Goal: Task Accomplishment & Management: Use online tool/utility

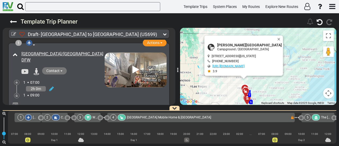
scroll to position [0, 511]
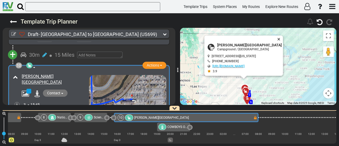
click at [280, 38] on button "Close" at bounding box center [280, 38] width 6 height 7
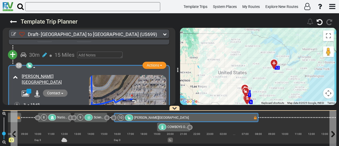
click at [249, 116] on div "10 [PERSON_NAME][GEOGRAPHIC_DATA]" at bounding box center [186, 117] width 136 height 6
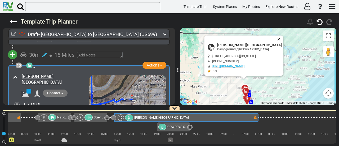
click at [281, 38] on button "Close" at bounding box center [280, 38] width 6 height 7
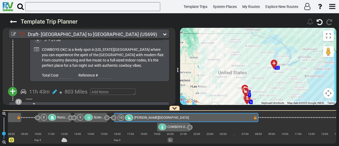
scroll to position [1053, 0]
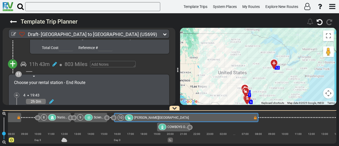
click at [14, 58] on span "+" at bounding box center [13, 64] width 6 height 12
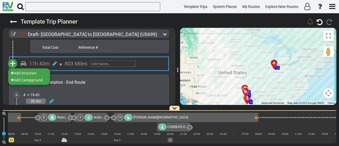
scroll to position [1053, 0]
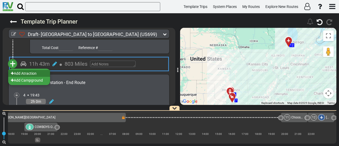
click at [29, 70] on li "Add Atraction" at bounding box center [29, 73] width 42 height 7
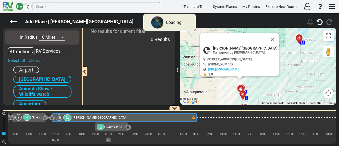
scroll to position [0, 511]
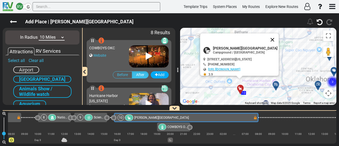
click at [276, 41] on button "Close" at bounding box center [272, 39] width 13 height 13
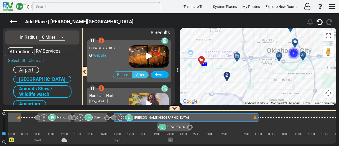
drag, startPoint x: 256, startPoint y: 47, endPoint x: 229, endPoint y: 57, distance: 28.9
click at [229, 39] on div "To activate drag with keyboard, press Alt + Enter. Once in keyboard drag state,…" at bounding box center [258, 66] width 156 height 77
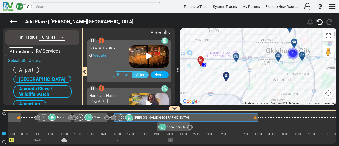
click at [326, 93] on button "Map camera controls" at bounding box center [328, 93] width 11 height 11
click at [314, 93] on button "Zoom out" at bounding box center [315, 93] width 11 height 11
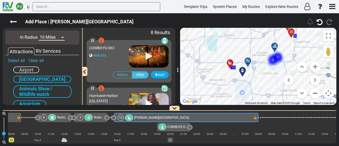
click at [312, 91] on button "Zoom out" at bounding box center [315, 93] width 11 height 11
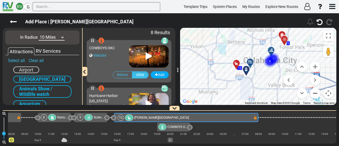
click at [312, 91] on button "Zoom out" at bounding box center [315, 93] width 11 height 11
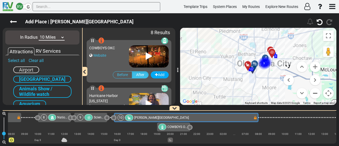
click at [312, 91] on button "Zoom out" at bounding box center [315, 93] width 11 height 11
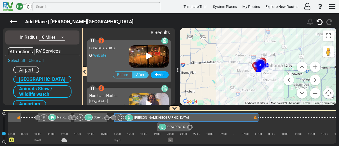
click at [312, 91] on button "Zoom out" at bounding box center [315, 93] width 11 height 11
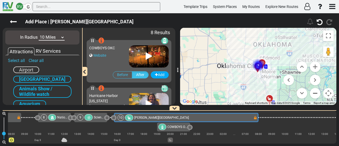
click at [312, 91] on button "Zoom out" at bounding box center [315, 93] width 11 height 11
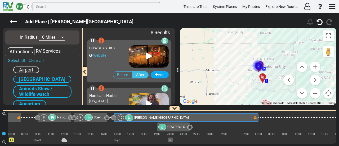
click at [312, 91] on button "Zoom out" at bounding box center [315, 93] width 11 height 11
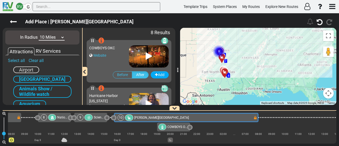
drag, startPoint x: 282, startPoint y: 68, endPoint x: 243, endPoint y: 53, distance: 42.4
click at [243, 53] on div "To activate drag with keyboard, press Alt + Enter. Once in keyboard drag state,…" at bounding box center [258, 66] width 156 height 77
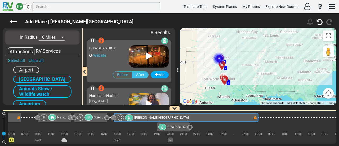
drag, startPoint x: 258, startPoint y: 63, endPoint x: 258, endPoint y: 72, distance: 8.5
click at [258, 72] on div "To activate drag with keyboard, press Alt + Enter. Once in keyboard drag state,…" at bounding box center [258, 66] width 156 height 77
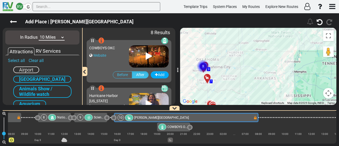
drag, startPoint x: 255, startPoint y: 79, endPoint x: 258, endPoint y: 83, distance: 5.5
click at [258, 83] on div "To activate drag with keyboard, press Alt + Enter. Once in keyboard drag state,…" at bounding box center [258, 66] width 156 height 77
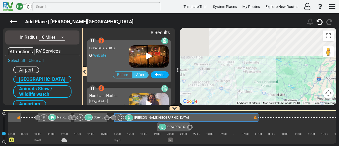
drag, startPoint x: 248, startPoint y: 64, endPoint x: 258, endPoint y: 95, distance: 33.1
click at [258, 95] on div "To activate drag with keyboard, press Alt + Enter. Once in keyboard drag state,…" at bounding box center [258, 66] width 156 height 77
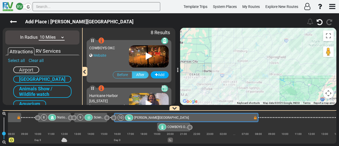
click at [264, 87] on div "To activate drag with keyboard, press Alt + Enter. Once in keyboard drag state,…" at bounding box center [258, 66] width 156 height 77
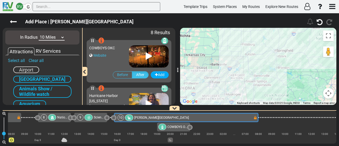
drag, startPoint x: 241, startPoint y: 84, endPoint x: 245, endPoint y: 82, distance: 4.9
click at [245, 82] on div "To activate drag with keyboard, press Alt + Enter. Once in keyboard drag state,…" at bounding box center [258, 66] width 156 height 77
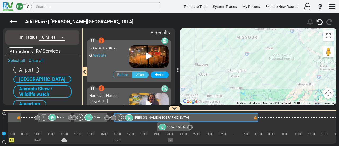
drag, startPoint x: 281, startPoint y: 74, endPoint x: 248, endPoint y: 87, distance: 35.6
click at [233, 96] on div "To activate drag with keyboard, press Alt + Enter. Once in keyboard drag state,…" at bounding box center [258, 66] width 156 height 77
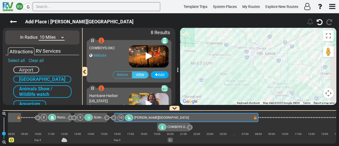
drag, startPoint x: 273, startPoint y: 63, endPoint x: 227, endPoint y: 90, distance: 52.5
click at [227, 90] on div "To activate drag with keyboard, press Alt + Enter. Once in keyboard drag state,…" at bounding box center [258, 66] width 156 height 77
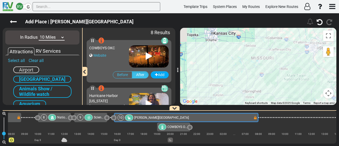
drag, startPoint x: 238, startPoint y: 87, endPoint x: 301, endPoint y: 83, distance: 63.4
click at [302, 83] on div "To activate drag with keyboard, press Alt + Enter. Once in keyboard drag state,…" at bounding box center [258, 66] width 156 height 77
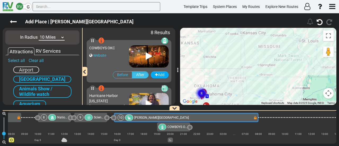
drag, startPoint x: 269, startPoint y: 45, endPoint x: 269, endPoint y: 35, distance: 10.6
click at [269, 35] on div "To activate drag with keyboard, press Alt + Enter. Once in keyboard drag state,…" at bounding box center [258, 66] width 156 height 77
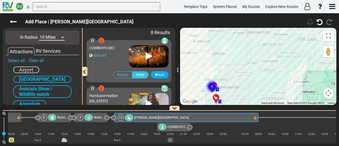
drag, startPoint x: 234, startPoint y: 53, endPoint x: 253, endPoint y: 38, distance: 24.5
click at [253, 38] on div "To activate drag with keyboard, press Alt + Enter. Once in keyboard drag state,…" at bounding box center [258, 66] width 156 height 77
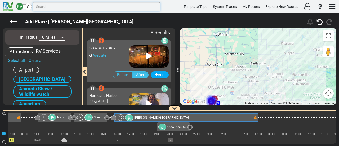
click at [96, 9] on input "text" at bounding box center [97, 6] width 128 height 9
paste input "Wichita"
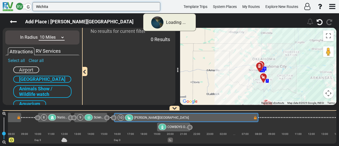
type input "Wichita"
click at [58, 37] on select "10 Miles 50 Miles 100 Miles 250 Miles 500 Miles 1000 Miles" at bounding box center [52, 37] width 26 height 6
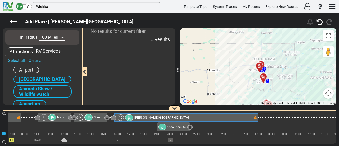
click at [39, 34] on select "10 Miles 50 Miles 100 Miles 250 Miles 500 Miles 1000 Miles" at bounding box center [52, 37] width 26 height 6
click at [59, 38] on select "10 Miles 50 Miles 100 Miles 250 Miles 500 Miles 1000 Miles" at bounding box center [52, 37] width 26 height 6
click at [39, 34] on select "10 Miles 50 Miles 100 Miles 250 Miles 500 Miles 1000 Miles" at bounding box center [52, 37] width 26 height 6
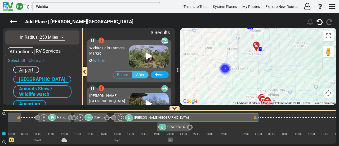
drag, startPoint x: 258, startPoint y: 77, endPoint x: 236, endPoint y: 57, distance: 30.4
click at [236, 57] on div "To activate drag with keyboard, press Alt + Enter. Once in keyboard drag state,…" at bounding box center [258, 66] width 156 height 77
click at [225, 69] on text "3" at bounding box center [225, 67] width 2 height 3
click at [224, 69] on text "3" at bounding box center [225, 67] width 2 height 3
click at [224, 67] on circle "Cluster of 3 markers" at bounding box center [225, 68] width 12 height 12
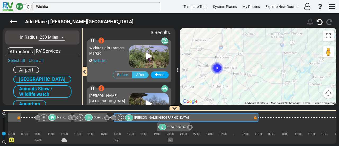
click at [218, 69] on circle "Cluster of 3 markers" at bounding box center [217, 68] width 12 height 12
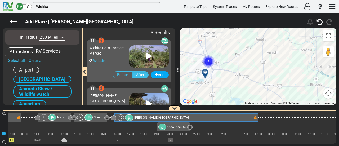
click at [208, 64] on circle "Cluster of 2 markers" at bounding box center [208, 61] width 12 height 12
click at [206, 73] on div at bounding box center [207, 74] width 9 height 8
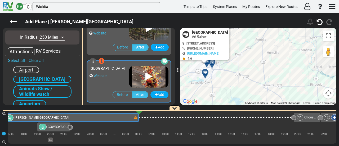
scroll to position [0, 644]
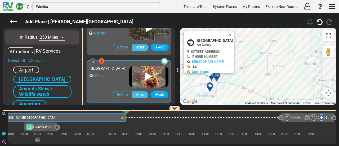
drag, startPoint x: 256, startPoint y: 47, endPoint x: 264, endPoint y: 68, distance: 22.2
click at [264, 68] on div "To activate drag with keyboard, press Alt + Enter. Once in keyboard drag state,…" at bounding box center [258, 66] width 156 height 77
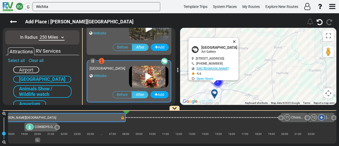
click at [239, 40] on button "Close" at bounding box center [235, 41] width 6 height 7
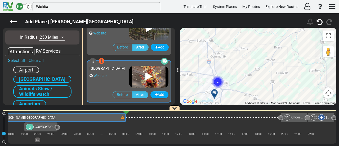
click at [218, 80] on circle "Cluster of 2 markers" at bounding box center [218, 82] width 12 height 12
click at [223, 81] on div at bounding box center [223, 84] width 9 height 8
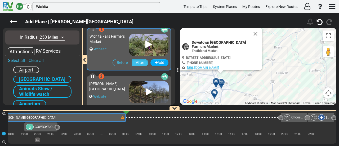
scroll to position [0, 0]
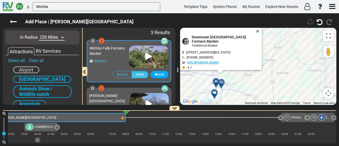
click at [258, 30] on button "Close" at bounding box center [259, 31] width 6 height 7
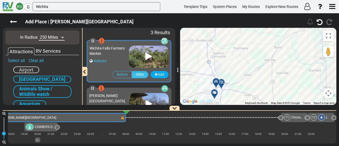
drag, startPoint x: 328, startPoint y: 91, endPoint x: 324, endPoint y: 92, distance: 4.8
click at [328, 91] on button "Map camera controls" at bounding box center [328, 93] width 11 height 11
click at [318, 93] on button "Zoom out" at bounding box center [315, 93] width 11 height 11
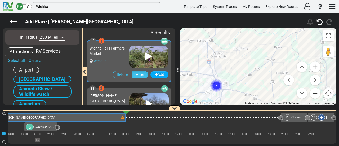
click at [314, 93] on button "Zoom out" at bounding box center [315, 93] width 11 height 11
click at [314, 92] on button "Zoom out" at bounding box center [315, 93] width 11 height 11
drag, startPoint x: 314, startPoint y: 92, endPoint x: 106, endPoint y: 56, distance: 211.1
click at [314, 92] on button "Zoom out" at bounding box center [315, 93] width 11 height 11
drag, startPoint x: 52, startPoint y: 37, endPoint x: 53, endPoint y: 40, distance: 3.2
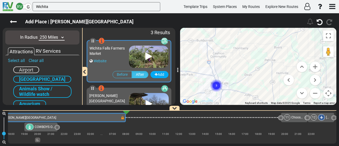
click at [52, 37] on select "10 Miles 50 Miles 100 Miles 250 Miles 500 Miles 1000 Miles" at bounding box center [52, 37] width 26 height 6
select select "number:100"
click at [39, 34] on select "10 Miles 50 Miles 100 Miles 250 Miles 500 Miles 1000 Miles" at bounding box center [52, 37] width 26 height 6
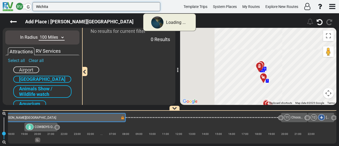
click at [50, 7] on input "Wichita" at bounding box center [97, 6] width 128 height 9
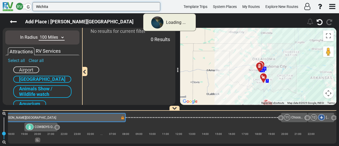
click at [50, 7] on input "Wichita" at bounding box center [97, 6] width 128 height 9
click at [14, 20] on icon at bounding box center [13, 21] width 7 height 7
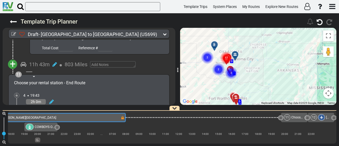
drag, startPoint x: 272, startPoint y: 68, endPoint x: 237, endPoint y: 62, distance: 35.4
click at [237, 62] on gmp-advanced-marker "3" at bounding box center [231, 67] width 13 height 14
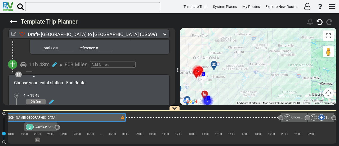
drag, startPoint x: 238, startPoint y: 59, endPoint x: 220, endPoint y: 74, distance: 23.3
click at [220, 74] on div "To activate drag with keyboard, press Alt + Enter. Once in keyboard drag state,…" at bounding box center [258, 66] width 156 height 77
click at [214, 69] on div at bounding box center [215, 67] width 9 height 8
click at [108, 118] on div "10 [PERSON_NAME][GEOGRAPHIC_DATA]" at bounding box center [53, 117] width 136 height 6
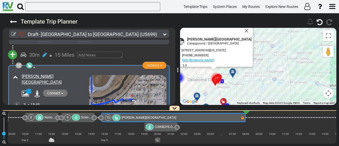
scroll to position [0, 511]
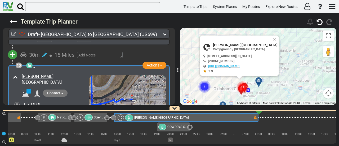
click at [259, 83] on div at bounding box center [260, 83] width 9 height 8
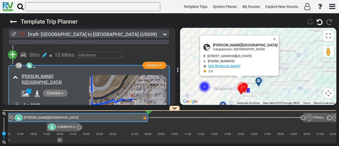
scroll to position [0, 644]
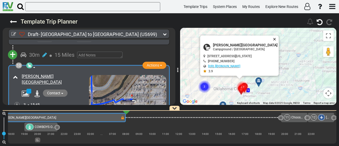
click at [277, 37] on button "Close" at bounding box center [276, 38] width 6 height 7
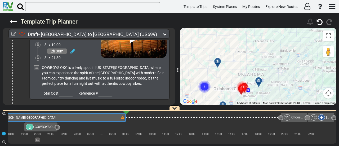
scroll to position [1026, 0]
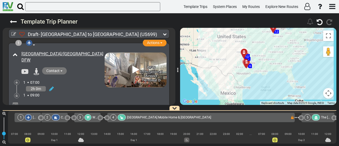
drag, startPoint x: 281, startPoint y: 69, endPoint x: 280, endPoint y: 47, distance: 22.0
click at [280, 47] on div "To activate drag with keyboard, press Alt + Enter. Once in keyboard drag state,…" at bounding box center [258, 66] width 156 height 77
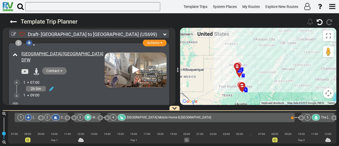
drag, startPoint x: 258, startPoint y: 72, endPoint x: 277, endPoint y: 78, distance: 20.1
click at [277, 78] on div "To activate drag with keyboard, press Alt + Enter. Once in keyboard drag state,…" at bounding box center [258, 66] width 156 height 77
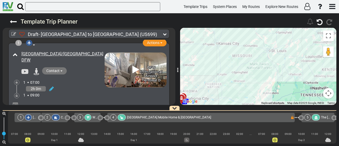
drag, startPoint x: 284, startPoint y: 56, endPoint x: 266, endPoint y: 100, distance: 46.9
click at [266, 100] on div "To activate drag with keyboard, press Alt + Enter. Once in keyboard drag state,…" at bounding box center [258, 66] width 156 height 77
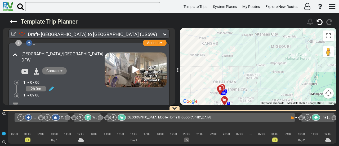
drag, startPoint x: 232, startPoint y: 53, endPoint x: 261, endPoint y: 50, distance: 29.6
click at [261, 50] on div "To activate drag with keyboard, press Alt + Enter. Once in keyboard drag state,…" at bounding box center [258, 66] width 156 height 77
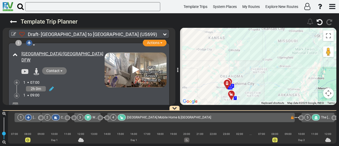
drag, startPoint x: 230, startPoint y: 67, endPoint x: 245, endPoint y: 55, distance: 18.8
click at [245, 55] on div "To activate drag with keyboard, press Alt + Enter. Once in keyboard drag state,…" at bounding box center [258, 66] width 156 height 77
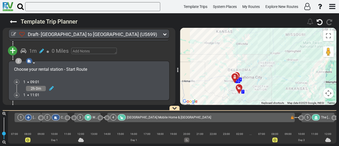
scroll to position [106, 0]
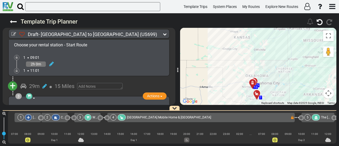
drag, startPoint x: 253, startPoint y: 50, endPoint x: 271, endPoint y: 56, distance: 18.7
click at [271, 56] on div "To activate drag with keyboard, press Alt + Enter. Once in keyboard drag state,…" at bounding box center [258, 66] width 156 height 77
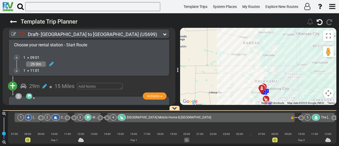
drag, startPoint x: 285, startPoint y: 57, endPoint x: 293, endPoint y: 63, distance: 10.3
click at [293, 63] on div "To activate drag with keyboard, press Alt + Enter. Once in keyboard drag state,…" at bounding box center [258, 66] width 156 height 77
click at [265, 56] on div "To activate drag with keyboard, press Alt + Enter. Once in keyboard drag state,…" at bounding box center [258, 66] width 156 height 77
click at [319, 115] on div at bounding box center [316, 117] width 8 height 6
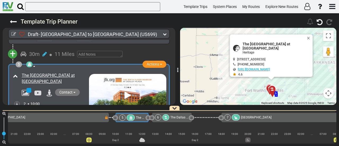
scroll to position [0, 187]
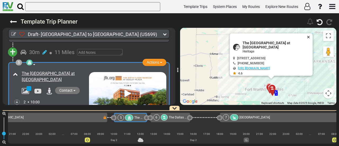
click at [311, 35] on button "Close" at bounding box center [309, 36] width 6 height 7
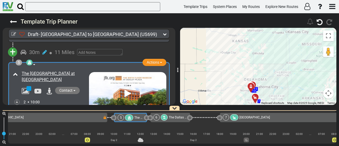
drag, startPoint x: 298, startPoint y: 74, endPoint x: 295, endPoint y: 85, distance: 12.2
click at [295, 85] on div "To activate drag with keyboard, press Alt + Enter. Once in keyboard drag state,…" at bounding box center [258, 66] width 156 height 77
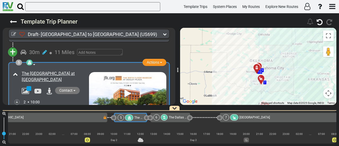
drag, startPoint x: 262, startPoint y: 63, endPoint x: 264, endPoint y: 53, distance: 10.9
click at [264, 53] on div "To activate drag with keyboard, press Alt + Enter. Once in keyboard drag state,…" at bounding box center [258, 66] width 156 height 77
click at [258, 64] on icon at bounding box center [256, 65] width 5 height 4
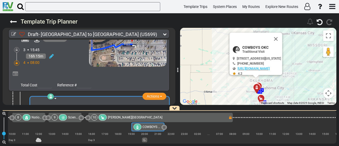
scroll to position [0, 554]
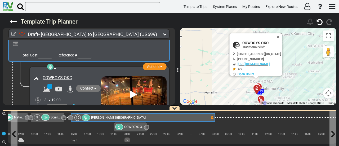
click at [166, 117] on div "10 Rockwell RV Park" at bounding box center [142, 117] width 136 height 6
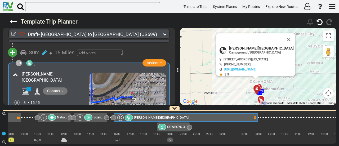
scroll to position [0, 0]
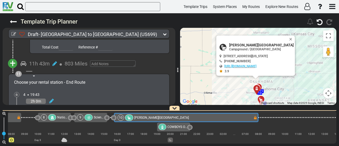
click at [14, 57] on span "+" at bounding box center [13, 63] width 6 height 12
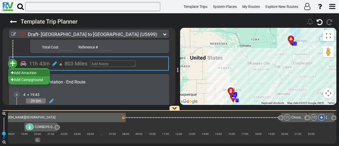
click at [30, 69] on li "Add Atraction" at bounding box center [29, 72] width 42 height 7
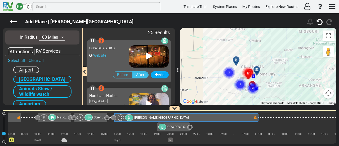
drag, startPoint x: 272, startPoint y: 46, endPoint x: 255, endPoint y: 55, distance: 19.7
click at [255, 55] on div "To activate drag with keyboard, press Alt + Enter. Once in keyboard drag state,…" at bounding box center [258, 66] width 156 height 77
click at [59, 38] on select "10 Miles 50 Miles 100 Miles 250 Miles 500 Miles 1000 Miles" at bounding box center [52, 37] width 26 height 6
select select "number:250"
click at [39, 34] on select "10 Miles 50 Miles 100 Miles 250 Miles 500 Miles 1000 Miles" at bounding box center [52, 37] width 26 height 6
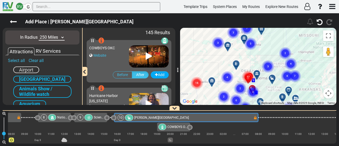
click at [252, 42] on circle "Cluster of 5 markers" at bounding box center [250, 44] width 12 height 12
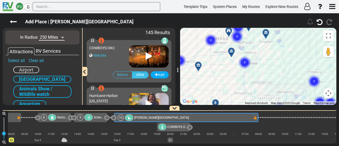
drag, startPoint x: 247, startPoint y: 46, endPoint x: 248, endPoint y: 68, distance: 22.2
click at [248, 68] on icon "5" at bounding box center [244, 62] width 13 height 13
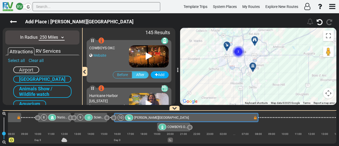
click at [254, 41] on div at bounding box center [256, 42] width 9 height 8
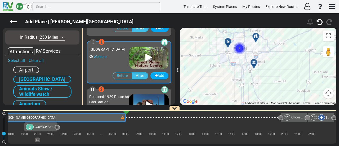
drag, startPoint x: 253, startPoint y: 80, endPoint x: 254, endPoint y: 28, distance: 52.4
click at [254, 28] on div "Add Place | Rockwell RV Park" at bounding box center [169, 79] width 339 height 133
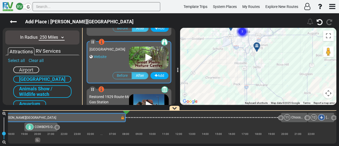
click at [258, 46] on div at bounding box center [258, 48] width 9 height 8
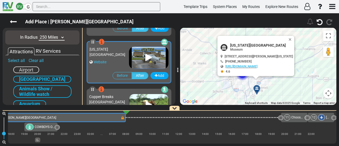
click at [295, 34] on div "To activate drag with keyboard, press Alt + Enter. Once in keyboard drag state,…" at bounding box center [258, 66] width 156 height 77
click at [294, 37] on button "Close" at bounding box center [291, 39] width 6 height 7
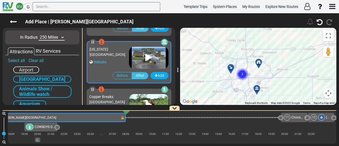
click at [242, 74] on text "2" at bounding box center [243, 73] width 2 height 3
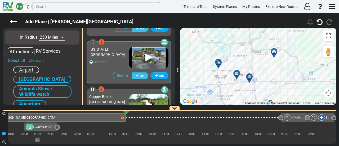
click at [250, 76] on div at bounding box center [251, 79] width 9 height 8
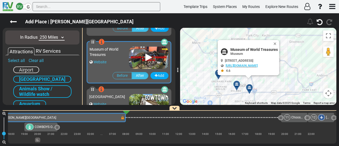
click at [235, 80] on div "To activate drag with keyboard, press Alt + Enter. Once in keyboard drag state,…" at bounding box center [258, 66] width 156 height 77
click at [237, 83] on icon at bounding box center [237, 84] width 4 height 4
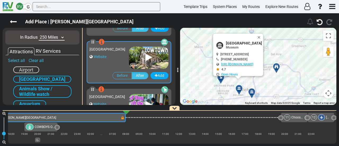
click at [280, 35] on div "To activate drag with keyboard, press Alt + Enter. Once in keyboard drag state,…" at bounding box center [258, 66] width 156 height 77
click at [263, 34] on button "Close" at bounding box center [260, 37] width 6 height 7
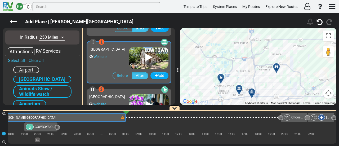
click at [222, 77] on div at bounding box center [222, 79] width 9 height 8
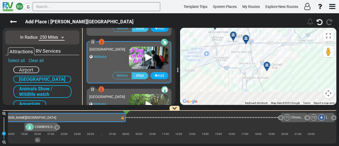
drag, startPoint x: 224, startPoint y: 91, endPoint x: 205, endPoint y: 26, distance: 67.2
click at [204, 23] on div "Add Place | Rockwell RV Park" at bounding box center [169, 79] width 339 height 133
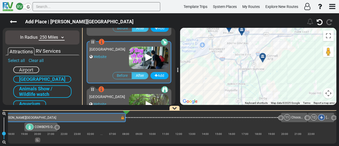
click at [264, 54] on icon at bounding box center [263, 56] width 4 height 4
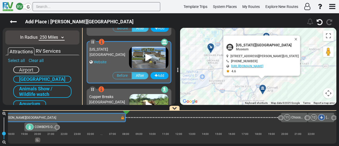
click at [253, 44] on span "Kansas Aviation Museum" at bounding box center [267, 45] width 63 height 4
copy div "Kansas Aviation Museum"
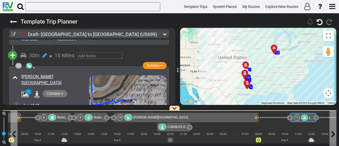
click at [302, 115] on div at bounding box center [304, 117] width 7 height 6
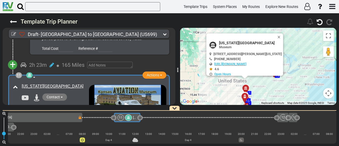
scroll to position [1076, 0]
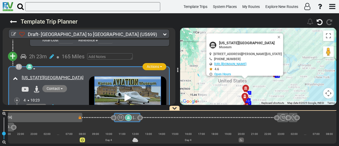
click at [153, 64] on span "Actions" at bounding box center [153, 66] width 12 height 4
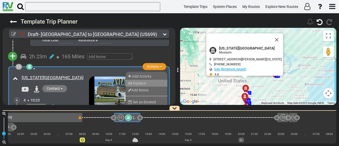
click at [152, 80] on li "Replace" at bounding box center [147, 83] width 42 height 7
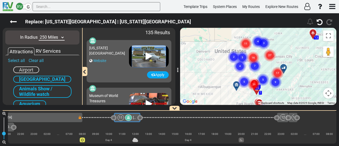
click at [50, 38] on select "10 Miles 50 Miles 100 Miles 250 Miles 500 Miles 1000 Miles" at bounding box center [52, 37] width 26 height 6
select select "number:50"
click at [39, 34] on select "10 Miles 50 Miles 100 Miles 250 Miles 500 Miles 1000 Miles" at bounding box center [52, 37] width 26 height 6
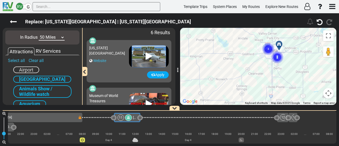
drag, startPoint x: 279, startPoint y: 69, endPoint x: 267, endPoint y: 34, distance: 37.1
click at [267, 34] on div "To navigate, press the arrow keys. To activate drag with keyboard, press Alt + …" at bounding box center [258, 66] width 156 height 77
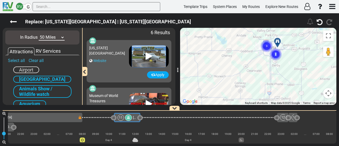
click at [267, 46] on circle "Cluster of 3 markers" at bounding box center [267, 46] width 12 height 12
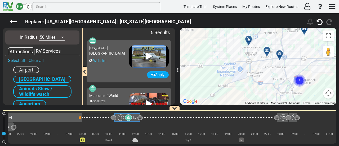
click at [279, 53] on icon at bounding box center [280, 54] width 4 height 4
click at [279, 53] on icon at bounding box center [280, 53] width 4 height 4
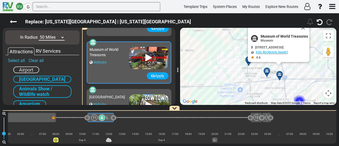
scroll to position [47, 0]
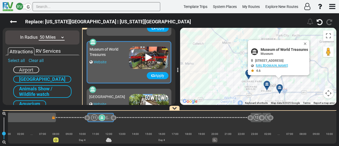
click at [265, 83] on icon at bounding box center [267, 84] width 4 height 4
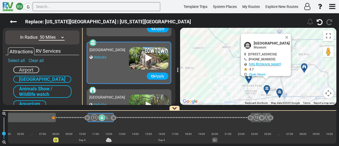
scroll to position [94, 0]
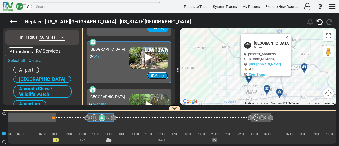
click at [151, 76] on icon "button" at bounding box center [153, 76] width 4 height 4
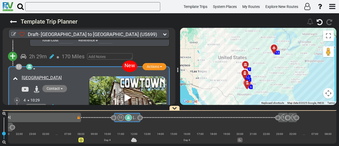
scroll to position [1129, 0]
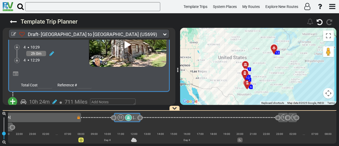
click at [127, 114] on div "11 Old Cowtown Museum" at bounding box center [127, 117] width 26 height 9
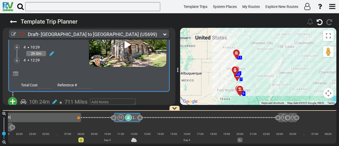
drag, startPoint x: 131, startPoint y: 116, endPoint x: 130, endPoint y: 113, distance: 3.6
click at [131, 116] on div "11" at bounding box center [125, 117] width 15 height 6
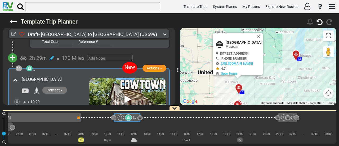
scroll to position [1076, 0]
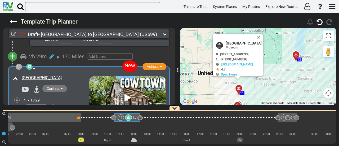
click at [239, 41] on span "[GEOGRAPHIC_DATA]" at bounding box center [244, 43] width 36 height 4
click at [239, 42] on span "[GEOGRAPHIC_DATA]" at bounding box center [244, 43] width 36 height 4
copy div "[GEOGRAPHIC_DATA]"
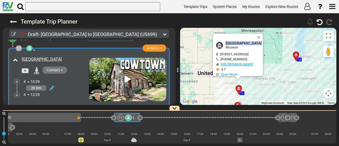
scroll to position [1103, 0]
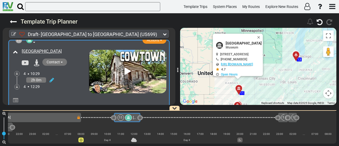
click at [17, 98] on icon at bounding box center [15, 100] width 5 height 5
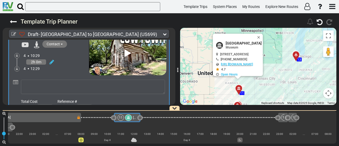
scroll to position [1129, 0]
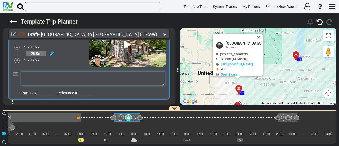
click at [44, 73] on textarea at bounding box center [93, 78] width 144 height 14
paste textarea "[GEOGRAPHIC_DATA] in [GEOGRAPHIC_DATA] offers a fascinating step back into the …"
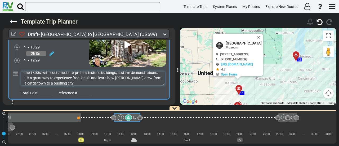
scroll to position [0, 0]
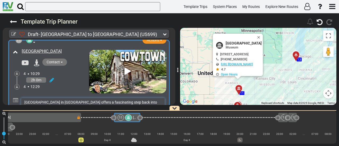
type textarea "[GEOGRAPHIC_DATA] in [GEOGRAPHIC_DATA] offers a fascinating step back into the …"
click at [51, 73] on div "4 10:29 2h 0m 4 12:29" at bounding box center [56, 80] width 65 height 18
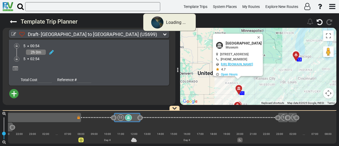
scroll to position [891, 0]
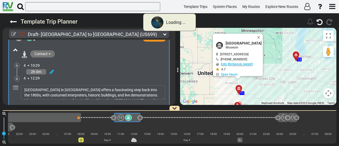
click at [51, 68] on div "4 10:29" at bounding box center [95, 65] width 143 height 5
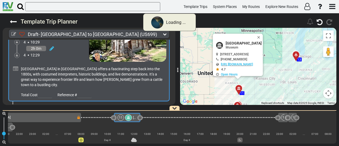
scroll to position [1081, 0]
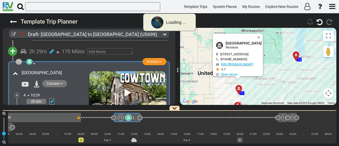
click at [51, 99] on icon at bounding box center [52, 101] width 5 height 5
click at [46, 91] on icon at bounding box center [44, 95] width 5 height 8
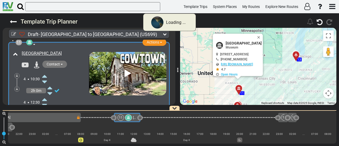
scroll to position [1108, 0]
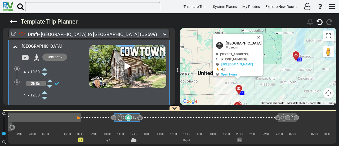
click at [45, 88] on icon at bounding box center [44, 92] width 5 height 8
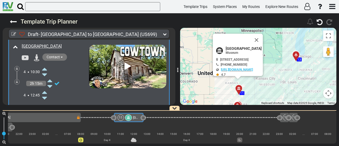
click at [45, 88] on icon at bounding box center [44, 92] width 5 height 8
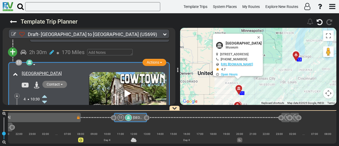
scroll to position [1055, 0]
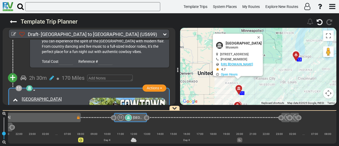
click at [32, 85] on div at bounding box center [29, 88] width 6 height 6
click at [31, 86] on icon at bounding box center [30, 88] width 4 height 4
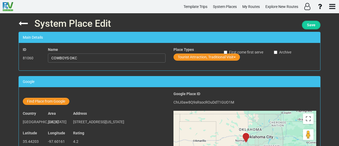
click at [316, 24] on button "Save" at bounding box center [311, 25] width 19 height 9
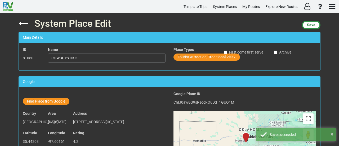
click at [27, 24] on div at bounding box center [27, 23] width 16 height 13
click at [19, 22] on icon at bounding box center [23, 23] width 9 height 9
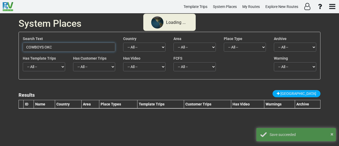
click at [79, 46] on input "COWBOYS OKC" at bounding box center [69, 47] width 92 height 9
paste input "[GEOGRAPHIC_DATA]"
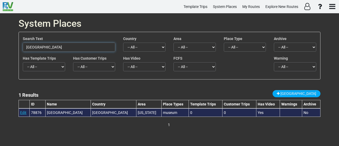
type input "[GEOGRAPHIC_DATA]"
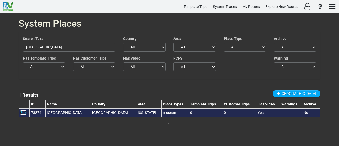
click at [25, 111] on link "Edit" at bounding box center [23, 112] width 6 height 4
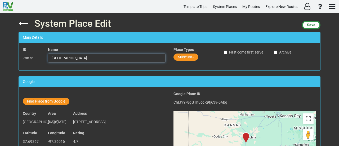
click at [78, 59] on input "[GEOGRAPHIC_DATA]" at bounding box center [107, 57] width 118 height 9
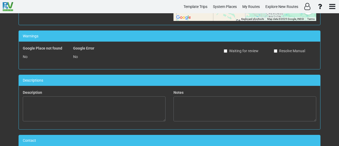
scroll to position [159, 0]
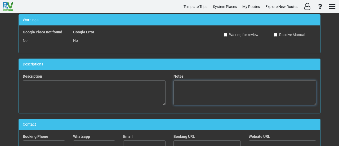
click at [213, 92] on textarea at bounding box center [244, 92] width 143 height 25
paste textarea "[GEOGRAPHIC_DATA] in [GEOGRAPHIC_DATA] offers a fascinating step back into the …"
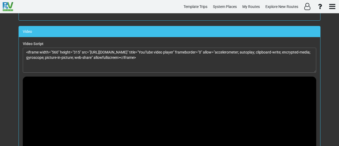
scroll to position [315, 0]
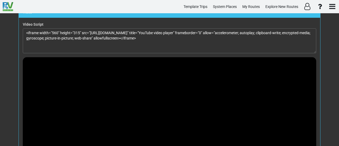
type textarea "[GEOGRAPHIC_DATA] in [GEOGRAPHIC_DATA] offers a fascinating step back into the …"
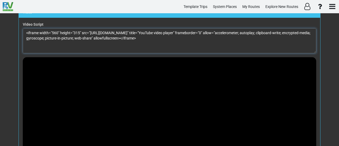
drag, startPoint x: 51, startPoint y: 29, endPoint x: 57, endPoint y: 28, distance: 6.6
click at [57, 28] on textarea "<iframe width="560" height="315" src="https://www.youtube.com/embed/P0LugGAqa0M…" at bounding box center [169, 40] width 293 height 25
drag, startPoint x: 76, startPoint y: 31, endPoint x: 81, endPoint y: 30, distance: 5.1
click at [81, 30] on textarea "<iframe width="100%" height="315" src="https://www.youtube.com/embed/P0LugGAqa0…" at bounding box center [169, 40] width 293 height 25
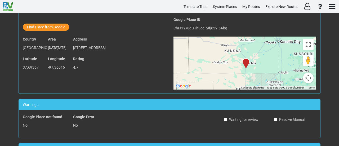
scroll to position [0, 0]
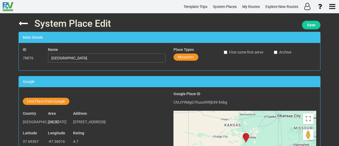
type textarea "<iframe width="100%" height="100%" src="https://www.youtube.com/embed/P0LugGAqa…"
click at [312, 25] on span "Save" at bounding box center [311, 25] width 8 height 4
click at [69, 59] on input "[GEOGRAPHIC_DATA]" at bounding box center [107, 57] width 118 height 9
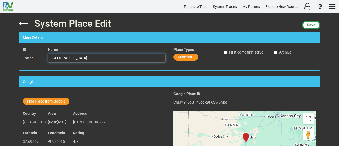
scroll to position [445, 0]
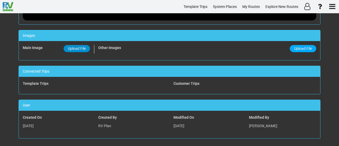
click at [75, 46] on span "Upload File" at bounding box center [77, 48] width 18 height 4
click at [0, 0] on input "Upload File" at bounding box center [0, 0] width 0 height 0
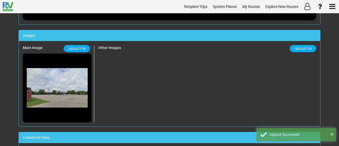
scroll to position [0, 0]
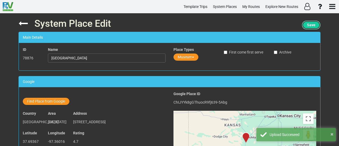
click at [312, 24] on span "Save" at bounding box center [311, 25] width 8 height 4
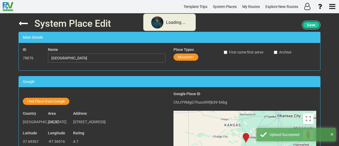
click at [312, 24] on span "Save" at bounding box center [311, 25] width 8 height 4
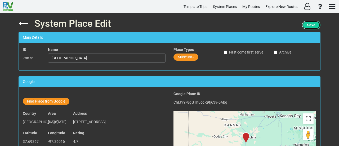
click at [311, 26] on span "Save" at bounding box center [311, 25] width 8 height 4
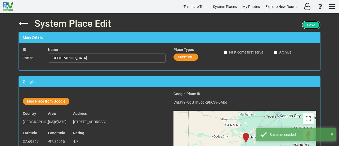
click at [311, 28] on button "Save" at bounding box center [311, 25] width 19 height 9
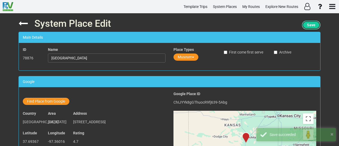
click at [310, 23] on button "Save" at bounding box center [311, 25] width 19 height 9
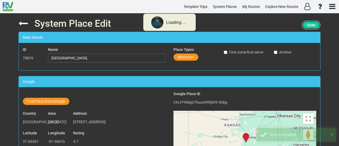
click at [310, 23] on button "Save" at bounding box center [311, 25] width 19 height 9
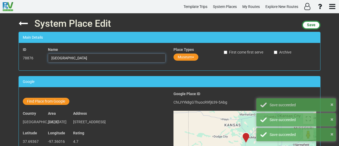
click at [82, 58] on input "[GEOGRAPHIC_DATA]" at bounding box center [107, 57] width 118 height 9
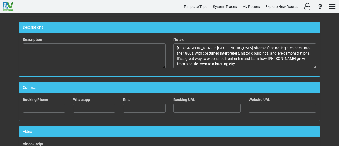
scroll to position [159, 0]
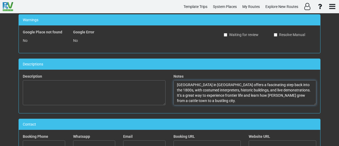
click at [249, 88] on textarea "[GEOGRAPHIC_DATA] in [GEOGRAPHIC_DATA] offers a fascinating step back into the …" at bounding box center [244, 92] width 143 height 25
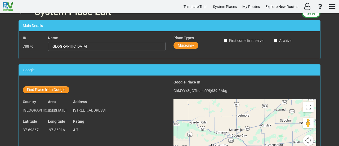
scroll to position [0, 0]
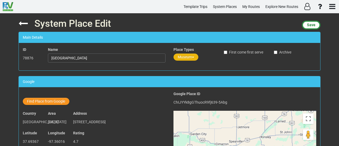
click at [181, 57] on button "Museum" at bounding box center [185, 56] width 25 height 7
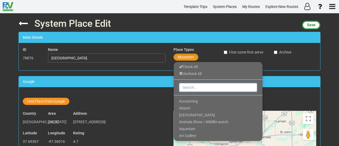
click at [194, 87] on input "text" at bounding box center [218, 87] width 78 height 9
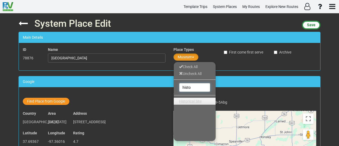
type input "histo"
click at [204, 99] on link "Historical Site" at bounding box center [195, 101] width 42 height 7
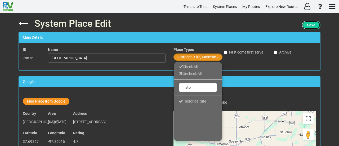
click at [312, 28] on button "Save" at bounding box center [311, 25] width 19 height 9
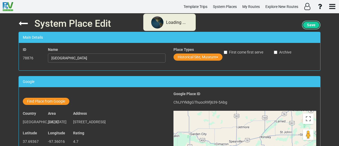
click at [312, 26] on span "Save" at bounding box center [311, 25] width 8 height 4
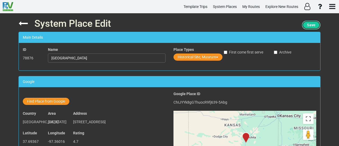
click at [311, 27] on span "Save" at bounding box center [311, 25] width 8 height 4
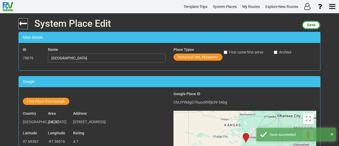
click at [25, 24] on icon at bounding box center [23, 23] width 9 height 9
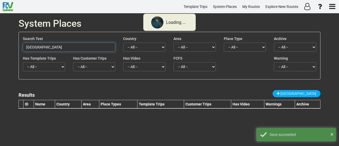
click at [69, 46] on input "[GEOGRAPHIC_DATA]" at bounding box center [69, 47] width 92 height 9
paste input "[GEOGRAPHIC_DATA]"
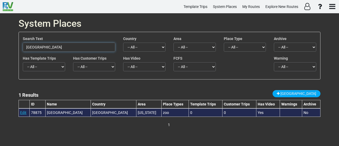
type input "[GEOGRAPHIC_DATA]"
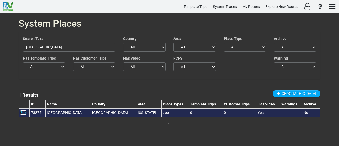
click at [23, 110] on link "Edit" at bounding box center [23, 112] width 6 height 4
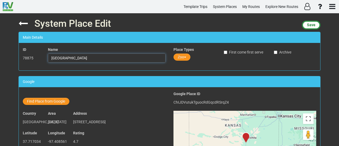
click at [116, 61] on input "[GEOGRAPHIC_DATA]" at bounding box center [107, 57] width 118 height 9
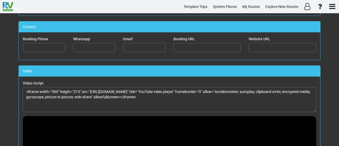
scroll to position [199, 0]
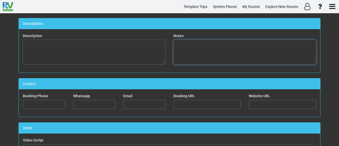
click at [271, 59] on textarea at bounding box center [244, 52] width 143 height 25
paste textarea "edgwick County Zoo in Wichita is home to hundreds of species from around the wo…"
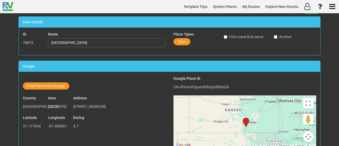
scroll to position [0, 0]
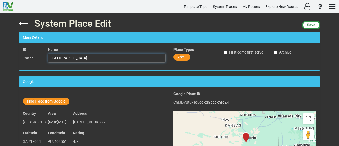
click at [52, 56] on input "[GEOGRAPHIC_DATA]" at bounding box center [107, 57] width 118 height 9
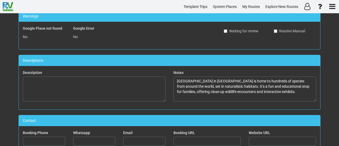
scroll to position [185, 0]
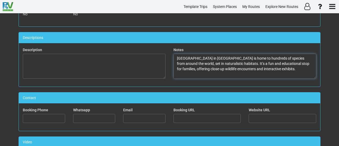
click at [175, 57] on textarea "edgwick County Zoo in Wichita is home to hundreds of species from around the wo…" at bounding box center [244, 66] width 143 height 25
paste textarea "S"
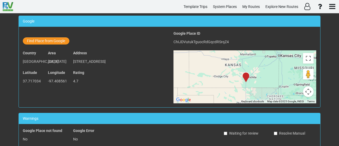
scroll to position [0, 0]
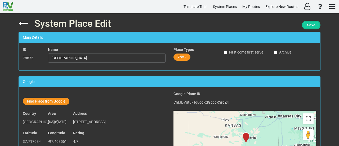
type textarea "Sedgwick County Zoo in Wichita is home to hundreds of species from around the w…"
click at [305, 26] on button "Save" at bounding box center [311, 25] width 19 height 9
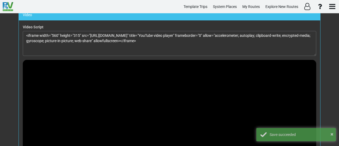
scroll to position [282, 0]
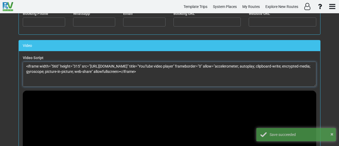
drag, startPoint x: 51, startPoint y: 63, endPoint x: 57, endPoint y: 62, distance: 5.6
click at [57, 62] on textarea "<iframe width="560" height="315" src="https://www.youtube.com/embed/03tusHMtRyY…" at bounding box center [169, 74] width 293 height 25
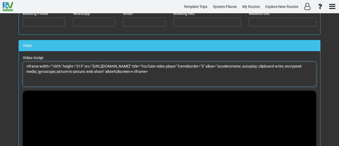
drag, startPoint x: 75, startPoint y: 64, endPoint x: 81, endPoint y: 63, distance: 5.3
click at [81, 63] on textarea "<iframe width="100%" height="315" src="https://www.youtube.com/embed/03tusHMtRy…" at bounding box center [169, 74] width 293 height 25
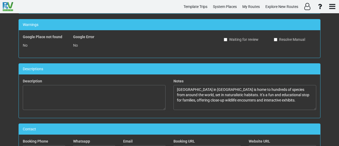
scroll to position [0, 0]
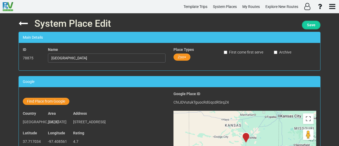
type textarea "<iframe width="100%" height="100%" src="https://www.youtube.com/embed/03tusHMtR…"
click at [316, 25] on button "Save" at bounding box center [311, 25] width 19 height 9
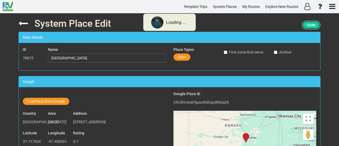
click at [316, 25] on button "Save" at bounding box center [311, 25] width 19 height 9
drag, startPoint x: 316, startPoint y: 25, endPoint x: 328, endPoint y: 34, distance: 15.2
click at [317, 25] on button "Save" at bounding box center [311, 25] width 19 height 9
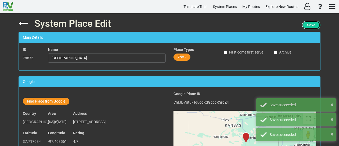
click at [314, 25] on span "Save" at bounding box center [311, 25] width 8 height 4
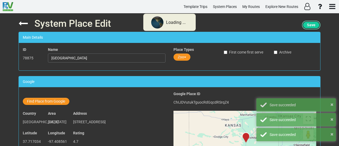
click at [314, 25] on span "Save" at bounding box center [311, 25] width 8 height 4
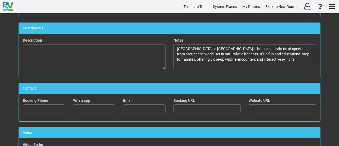
scroll to position [159, 0]
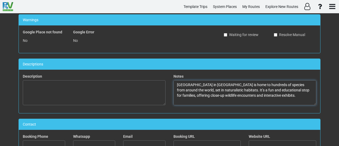
click at [229, 91] on textarea "Sedgwick County Zoo in Wichita is home to hundreds of species from around the w…" at bounding box center [244, 92] width 143 height 25
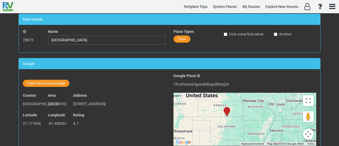
scroll to position [0, 0]
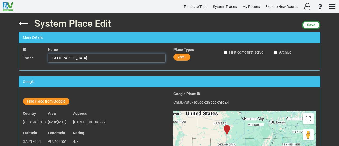
click at [87, 62] on input "[GEOGRAPHIC_DATA]" at bounding box center [107, 57] width 118 height 9
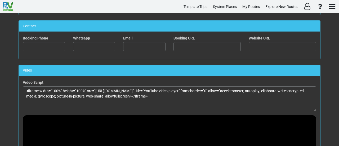
scroll to position [445, 0]
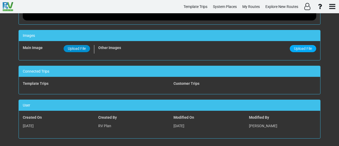
click at [79, 48] on label "Upload File" at bounding box center [77, 48] width 26 height 7
click at [0, 0] on input "Upload File" at bounding box center [0, 0] width 0 height 0
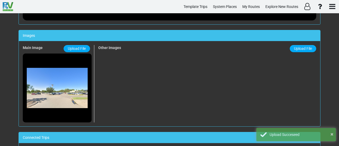
scroll to position [0, 0]
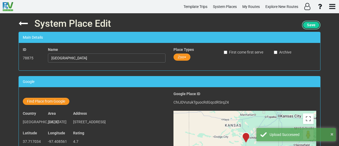
click at [309, 25] on span "Save" at bounding box center [311, 25] width 8 height 4
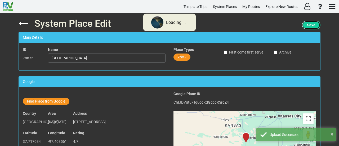
click at [309, 25] on span "Save" at bounding box center [311, 25] width 8 height 4
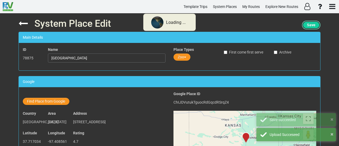
click at [309, 25] on span "Save" at bounding box center [311, 25] width 8 height 4
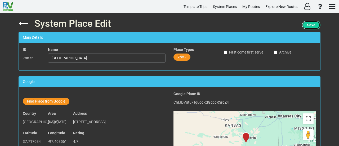
click at [315, 22] on button "Save" at bounding box center [311, 25] width 19 height 9
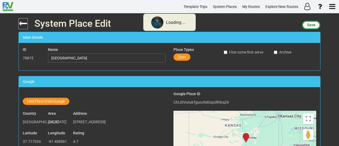
click at [21, 21] on icon at bounding box center [23, 23] width 9 height 9
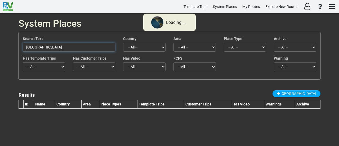
click at [69, 47] on input "[GEOGRAPHIC_DATA]" at bounding box center [69, 47] width 92 height 9
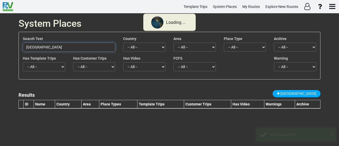
click at [69, 47] on input "[GEOGRAPHIC_DATA]" at bounding box center [69, 47] width 92 height 9
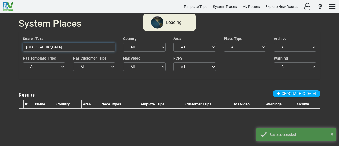
paste input "Camp The Range RV Park"
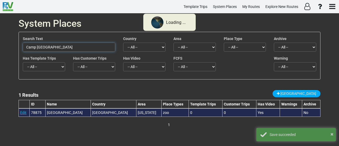
type input "Camp The Range RV Park"
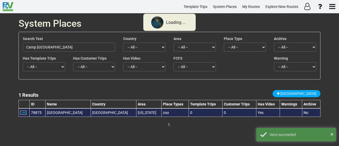
click at [24, 113] on link "Edit" at bounding box center [23, 112] width 6 height 4
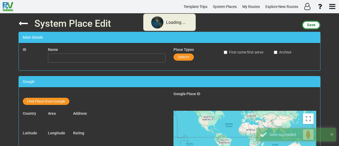
type input "[GEOGRAPHIC_DATA]"
type textarea "Sedgwick County Zoo in Wichita is home to hundreds of species from around the w…"
type textarea "<iframe width="100%" height="100%" src="https://www.youtube.com/embed/03tusHMtR…"
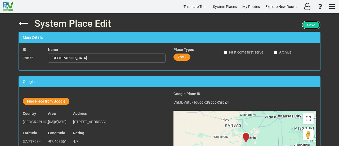
click at [314, 26] on span "Save" at bounding box center [311, 25] width 8 height 4
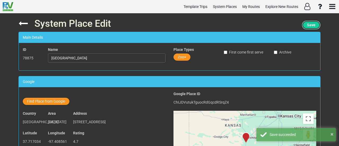
click at [312, 22] on button "Save" at bounding box center [311, 25] width 19 height 9
click at [89, 56] on input "[GEOGRAPHIC_DATA]" at bounding box center [107, 57] width 118 height 9
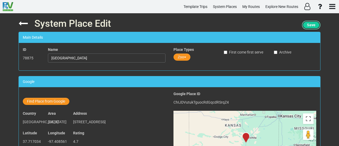
click at [315, 25] on button "Save" at bounding box center [311, 25] width 19 height 9
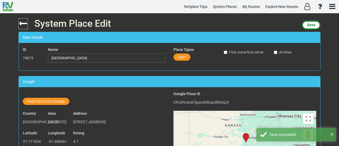
drag, startPoint x: 19, startPoint y: 23, endPoint x: 147, endPoint y: 0, distance: 129.6
click at [19, 23] on icon at bounding box center [23, 23] width 9 height 9
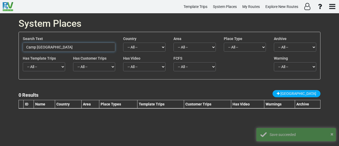
click at [72, 46] on input "Camp The Range RV Park" at bounding box center [69, 47] width 92 height 9
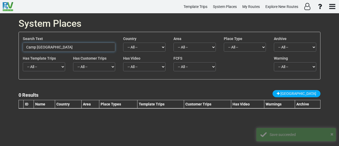
click at [72, 46] on input "Camp The Range RV Park" at bounding box center [69, 47] width 92 height 9
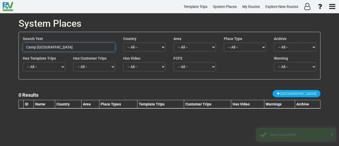
click at [72, 46] on input "Camp The Range RV Park" at bounding box center [69, 47] width 92 height 9
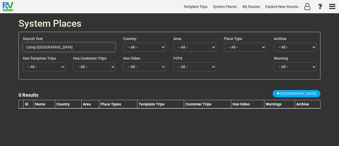
paste input "USI"
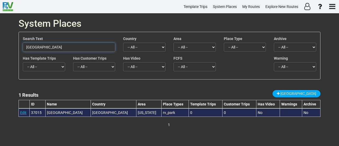
type input "USI RV Park"
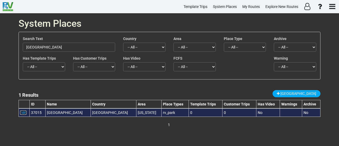
click at [23, 114] on link "Edit" at bounding box center [23, 112] width 6 height 4
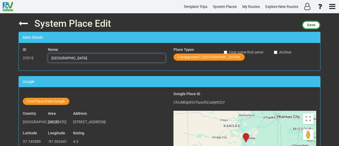
click at [86, 58] on input "USI RV Park" at bounding box center [107, 57] width 118 height 9
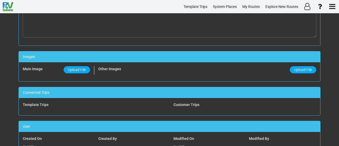
scroll to position [352, 0]
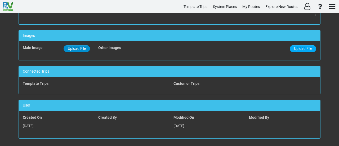
click at [72, 47] on span "Upload File" at bounding box center [77, 48] width 18 height 4
click at [0, 0] on input "Upload File" at bounding box center [0, 0] width 0 height 0
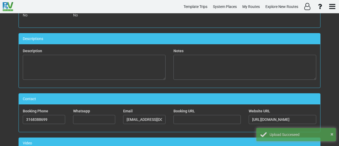
scroll to position [0, 0]
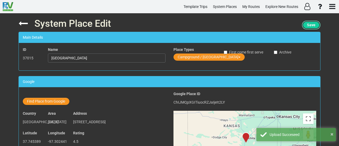
click at [316, 26] on button "Save" at bounding box center [311, 25] width 19 height 9
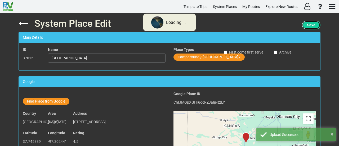
click at [316, 26] on button "Save" at bounding box center [311, 25] width 19 height 9
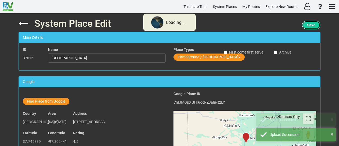
click at [316, 26] on button "Save" at bounding box center [311, 25] width 19 height 9
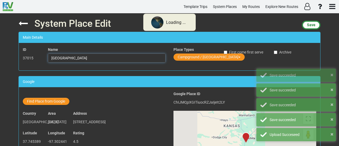
click at [87, 60] on input "USI RV Park" at bounding box center [107, 57] width 118 height 9
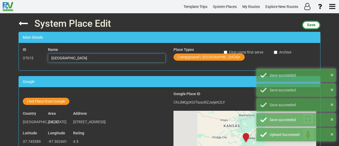
click at [87, 60] on input "USI RV Park" at bounding box center [107, 57] width 118 height 9
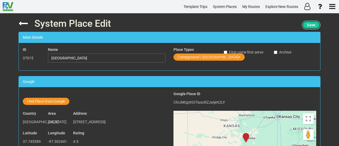
click at [306, 26] on button "Save" at bounding box center [311, 25] width 19 height 9
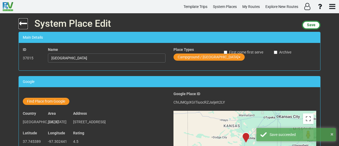
click at [19, 23] on icon at bounding box center [23, 23] width 9 height 9
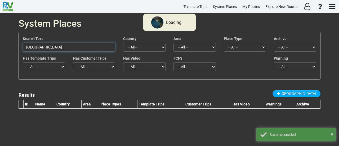
click at [65, 47] on input "[GEOGRAPHIC_DATA]" at bounding box center [69, 47] width 92 height 9
paste input "[GEOGRAPHIC_DATA]"
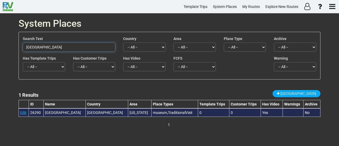
type input "[GEOGRAPHIC_DATA]"
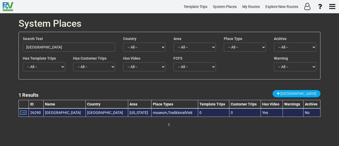
click at [21, 113] on link "Edit" at bounding box center [23, 112] width 6 height 4
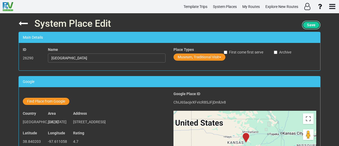
click at [314, 25] on span "Save" at bounding box center [311, 25] width 8 height 4
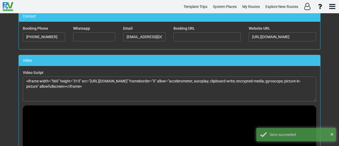
scroll to position [261, 0]
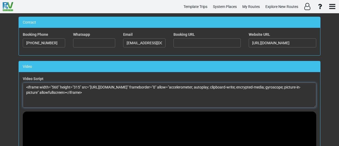
drag, startPoint x: 51, startPoint y: 85, endPoint x: 57, endPoint y: 84, distance: 5.9
click at [57, 84] on textarea "<iframe width="560" height="315" src="https://www.youtube.com/embed/L8-O1OLHmMA…" at bounding box center [169, 95] width 293 height 25
drag, startPoint x: 75, startPoint y: 84, endPoint x: 81, endPoint y: 84, distance: 5.6
click at [81, 84] on textarea "<iframe width="100%" height="315" src="https://www.youtube.com/embed/L8-O1OLHmM…" at bounding box center [169, 95] width 293 height 25
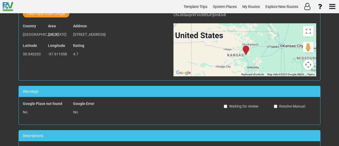
scroll to position [0, 0]
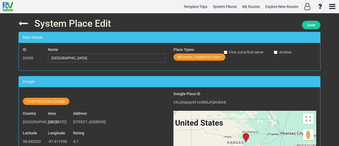
type textarea "<iframe width="100%" height="100%" src="https://www.youtube.com/embed/L8-O1OLHm…"
click at [309, 24] on span "Save" at bounding box center [311, 25] width 8 height 4
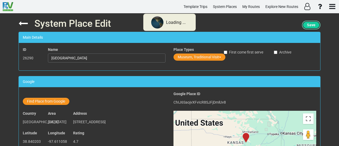
click at [309, 24] on span "Save" at bounding box center [311, 25] width 8 height 4
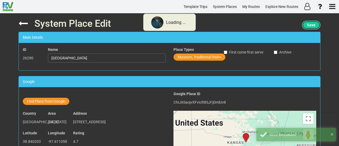
click at [309, 24] on span "Save" at bounding box center [311, 25] width 8 height 4
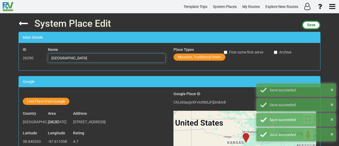
click at [90, 57] on input "[GEOGRAPHIC_DATA]" at bounding box center [107, 57] width 118 height 9
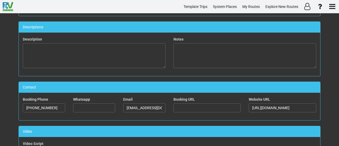
scroll to position [177, 0]
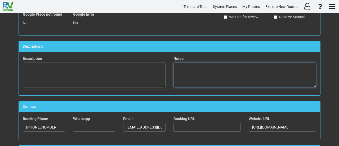
click at [272, 78] on textarea at bounding box center [244, 74] width 143 height 25
paste textarea "[GEOGRAPHIC_DATA] in [GEOGRAPHIC_DATA] offers a fascinating look at the history…"
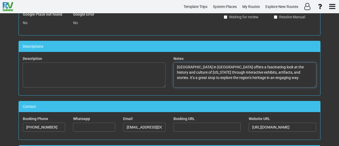
scroll to position [0, 0]
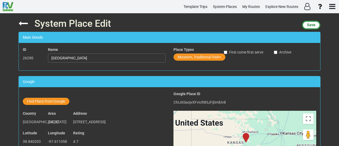
type textarea "[GEOGRAPHIC_DATA] in [GEOGRAPHIC_DATA] offers a fascinating look at the history…"
click at [96, 60] on input "[GEOGRAPHIC_DATA]" at bounding box center [107, 57] width 118 height 9
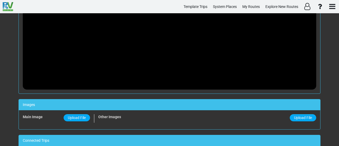
scroll to position [445, 0]
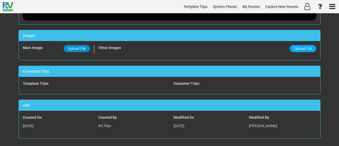
click at [70, 46] on span "Upload File" at bounding box center [77, 48] width 18 height 4
click at [0, 0] on input "Upload File" at bounding box center [0, 0] width 0 height 0
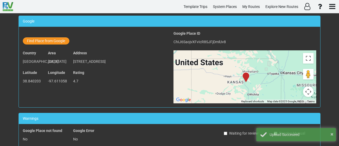
scroll to position [0, 0]
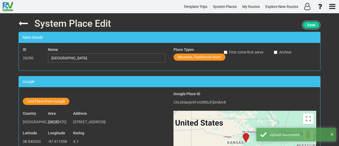
click at [311, 25] on span "Save" at bounding box center [311, 25] width 8 height 4
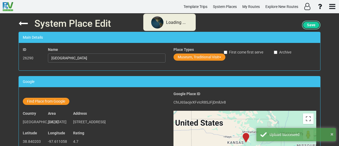
click at [311, 25] on span "Save" at bounding box center [311, 25] width 8 height 4
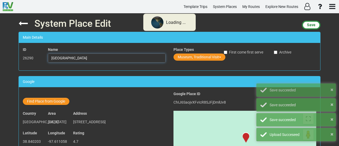
click at [110, 60] on input "[GEOGRAPHIC_DATA]" at bounding box center [107, 57] width 118 height 9
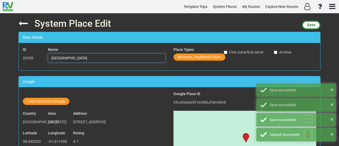
click at [110, 60] on input "[GEOGRAPHIC_DATA]" at bounding box center [107, 57] width 118 height 9
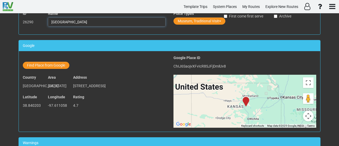
scroll to position [79, 0]
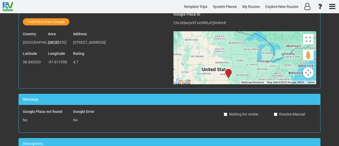
click at [332, 78] on div "System Place Edit Save Main Details ID 26290 Name Smoky Hill Museum Place Types…" at bounding box center [169, 79] width 339 height 133
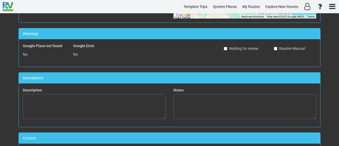
scroll to position [146, 0]
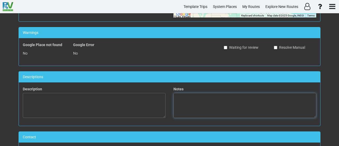
click at [259, 103] on textarea at bounding box center [244, 105] width 143 height 25
paste textarea "[GEOGRAPHIC_DATA] in [GEOGRAPHIC_DATA] offers a fascinating look at the history…"
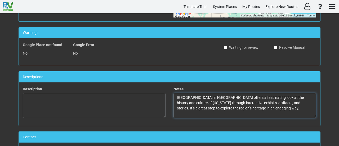
scroll to position [0, 0]
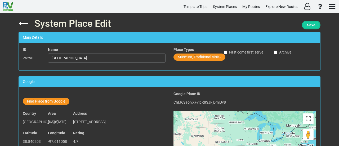
type textarea "[GEOGRAPHIC_DATA] in [GEOGRAPHIC_DATA] offers a fascinating look at the history…"
click at [315, 24] on button "Save" at bounding box center [311, 25] width 19 height 9
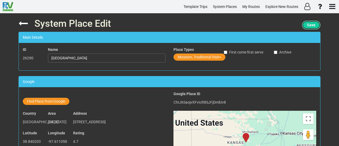
click at [304, 24] on button "Save" at bounding box center [311, 25] width 19 height 9
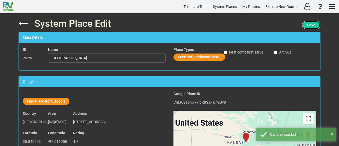
click at [314, 24] on span "Save" at bounding box center [311, 25] width 8 height 4
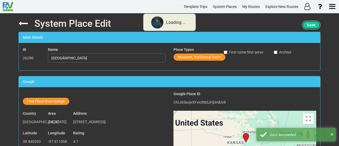
click at [314, 24] on span "Save" at bounding box center [311, 25] width 8 height 4
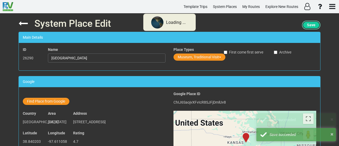
click at [314, 24] on span "Save" at bounding box center [311, 25] width 8 height 4
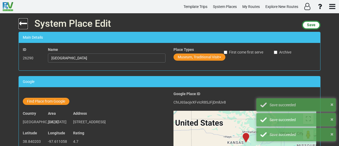
click at [21, 23] on icon at bounding box center [23, 23] width 9 height 9
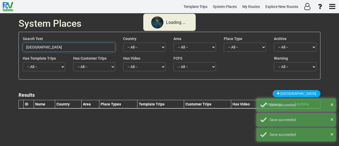
click at [65, 47] on input "[GEOGRAPHIC_DATA]" at bounding box center [69, 47] width 92 height 9
paste input "The [GEOGRAPHIC_DATA]"
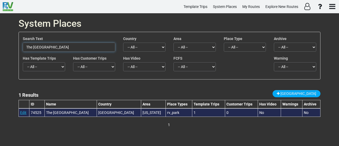
type input "The [GEOGRAPHIC_DATA]"
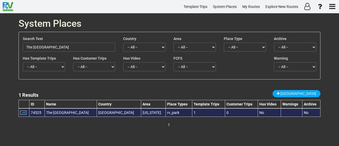
click at [23, 112] on link "Edit" at bounding box center [23, 112] width 6 height 4
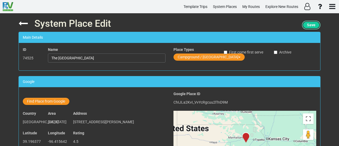
click at [305, 25] on button "Save" at bounding box center [311, 25] width 19 height 9
click at [68, 55] on input "The [GEOGRAPHIC_DATA]" at bounding box center [107, 57] width 118 height 9
click at [22, 25] on icon at bounding box center [23, 23] width 9 height 9
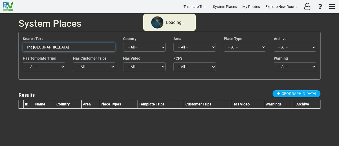
click at [46, 47] on input "The [GEOGRAPHIC_DATA]" at bounding box center [69, 47] width 92 height 9
paste input "Wildwood Adventure"
type input "[GEOGRAPHIC_DATA]"
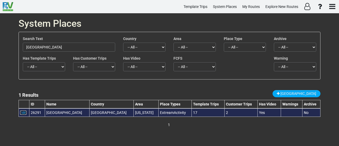
click at [23, 112] on link "Edit" at bounding box center [23, 112] width 6 height 4
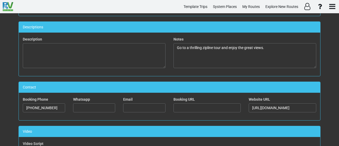
scroll to position [212, 0]
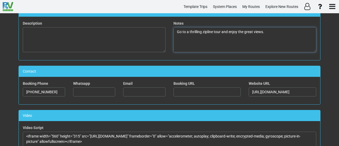
click at [234, 45] on textarea "Go to a thrilling zipline tour and enjoy the great views." at bounding box center [244, 39] width 143 height 25
paste textarea "[GEOGRAPHIC_DATA] in [GEOGRAPHIC_DATA], [US_STATE], is an outdoor thrill-seeker…"
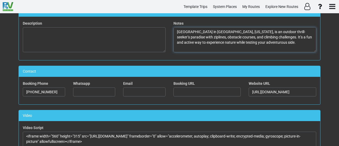
scroll to position [0, 0]
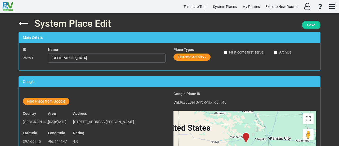
type textarea "[GEOGRAPHIC_DATA] in [GEOGRAPHIC_DATA], [US_STATE], is an outdoor thrill-seeker…"
click at [314, 24] on span "Save" at bounding box center [311, 25] width 8 height 4
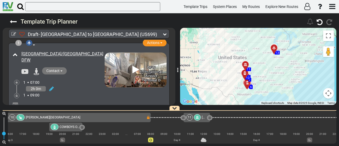
scroll to position [0, 630]
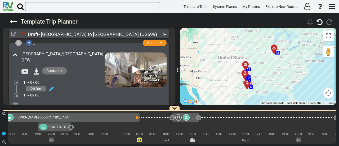
click at [184, 118] on div at bounding box center [186, 117] width 7 height 6
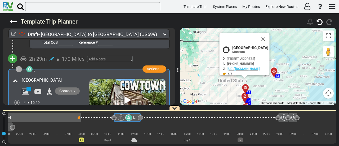
scroll to position [0, 688]
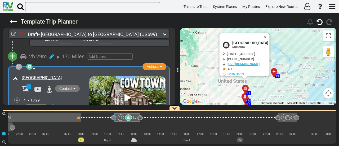
click at [32, 64] on div at bounding box center [29, 67] width 6 height 6
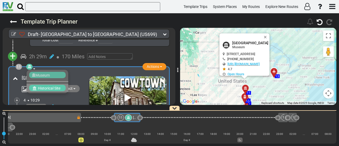
click at [49, 86] on span "Historical Site" at bounding box center [49, 88] width 23 height 4
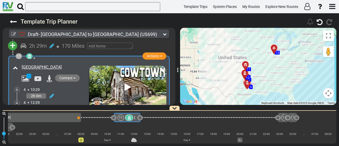
scroll to position [1097, 0]
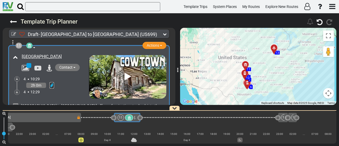
click at [50, 83] on icon at bounding box center [52, 85] width 5 height 5
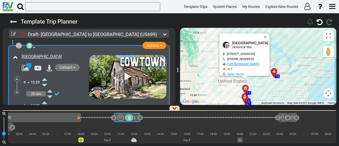
click at [46, 75] on icon at bounding box center [44, 79] width 5 height 8
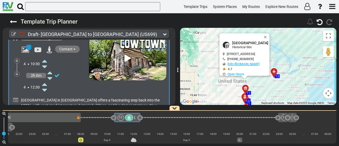
scroll to position [1124, 0]
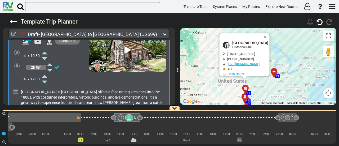
click at [45, 72] on icon at bounding box center [44, 76] width 5 height 8
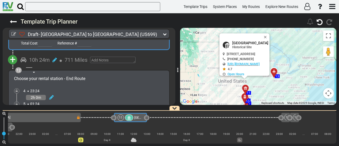
scroll to position [1203, 0]
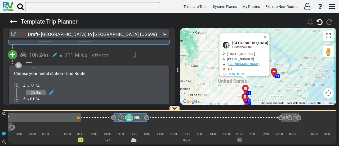
click at [14, 50] on span "+" at bounding box center [13, 54] width 6 height 12
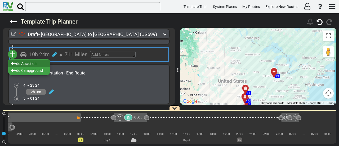
scroll to position [1203, 0]
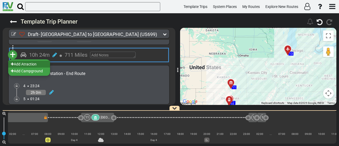
click at [29, 61] on li "Add Atraction" at bounding box center [29, 64] width 42 height 7
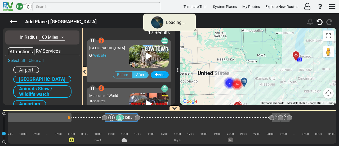
scroll to position [0, 689]
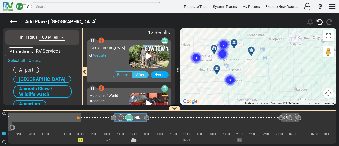
drag, startPoint x: 251, startPoint y: 56, endPoint x: 233, endPoint y: 54, distance: 18.1
click at [231, 54] on div "To activate drag with keyboard, press Alt + Enter. Once in keyboard drag state,…" at bounding box center [258, 66] width 156 height 77
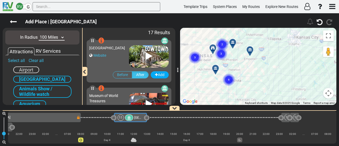
click at [249, 50] on icon at bounding box center [249, 50] width 5 height 4
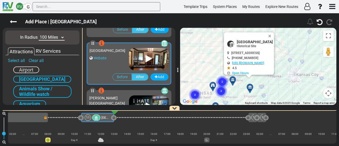
scroll to position [571, 0]
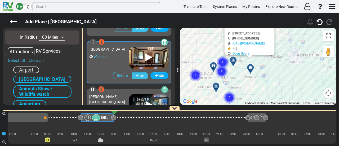
drag, startPoint x: 213, startPoint y: 96, endPoint x: 213, endPoint y: 72, distance: 24.1
click at [213, 72] on div "To activate drag with keyboard, press Alt + Enter. Once in keyboard drag state,…" at bounding box center [258, 66] width 156 height 77
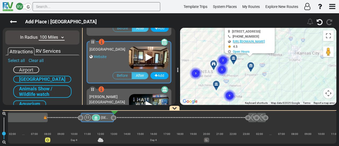
click at [221, 70] on circle "Cluster of 3 markers" at bounding box center [222, 70] width 12 height 12
click at [225, 75] on div at bounding box center [224, 77] width 9 height 8
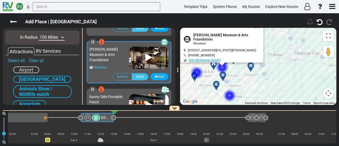
scroll to position [285, 0]
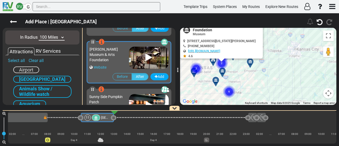
drag, startPoint x: 235, startPoint y: 75, endPoint x: 235, endPoint y: 70, distance: 5.1
click at [235, 70] on div "To activate drag with keyboard, press Alt + Enter. Once in keyboard drag state,…" at bounding box center [258, 66] width 156 height 77
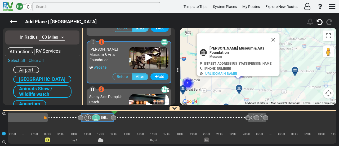
drag, startPoint x: 273, startPoint y: 41, endPoint x: 267, endPoint y: 48, distance: 9.1
click at [273, 41] on button "Close" at bounding box center [273, 39] width 13 height 13
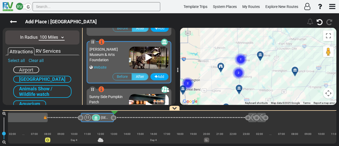
click at [238, 74] on circle "Cluster of 2 markers" at bounding box center [239, 73] width 12 height 12
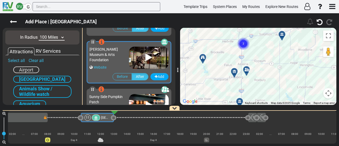
click at [249, 70] on div at bounding box center [248, 72] width 9 height 8
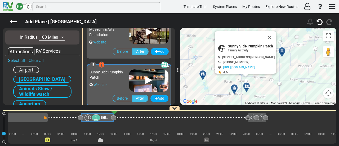
scroll to position [333, 0]
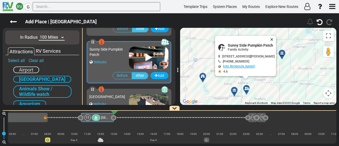
click at [276, 37] on button "Close" at bounding box center [273, 39] width 6 height 7
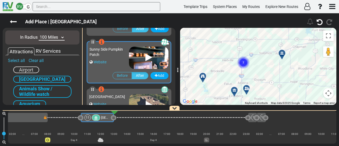
click at [244, 63] on text "2" at bounding box center [244, 61] width 2 height 3
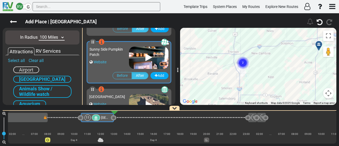
click at [244, 63] on circle "Cluster of 2 markers" at bounding box center [243, 63] width 12 height 12
click at [247, 64] on div at bounding box center [243, 64] width 9 height 8
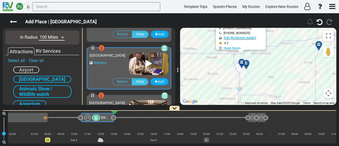
scroll to position [523, 0]
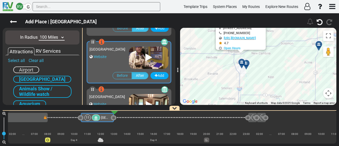
click at [239, 61] on div at bounding box center [241, 62] width 7 height 4
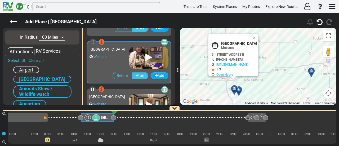
drag, startPoint x: 267, startPoint y: 66, endPoint x: 259, endPoint y: 93, distance: 28.5
click at [259, 93] on div "To activate drag with keyboard, press Alt + Enter. Once in keyboard drag state,…" at bounding box center [258, 66] width 156 height 77
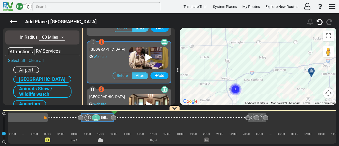
click at [235, 87] on circle "Cluster of 2 markers" at bounding box center [235, 89] width 12 height 12
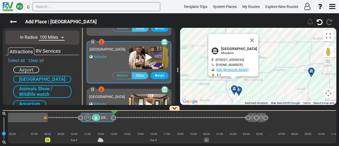
click at [234, 88] on icon at bounding box center [234, 89] width 4 height 4
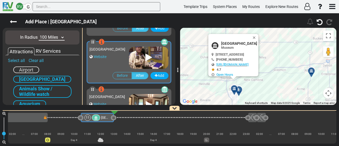
click at [240, 89] on div at bounding box center [240, 92] width 9 height 8
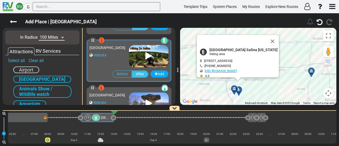
scroll to position [0, 0]
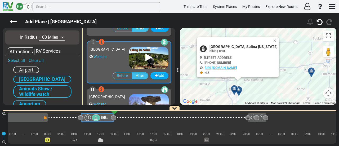
click at [234, 89] on icon at bounding box center [234, 89] width 4 height 4
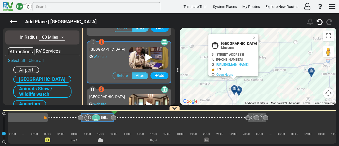
click at [239, 89] on icon at bounding box center [239, 90] width 4 height 4
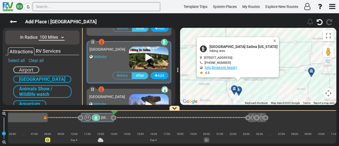
click at [234, 89] on icon at bounding box center [234, 89] width 4 height 4
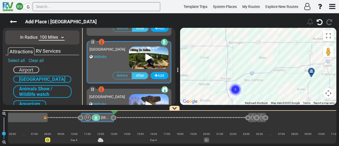
click at [234, 91] on circle "Cluster of 2 markers" at bounding box center [235, 89] width 12 height 12
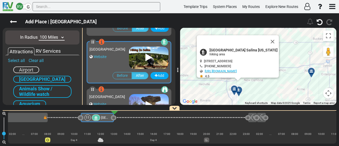
click at [234, 89] on icon at bounding box center [234, 89] width 4 height 4
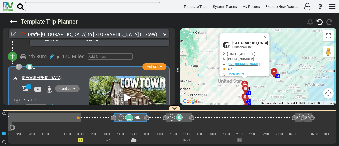
click at [124, 116] on div "11" at bounding box center [126, 117] width 17 height 6
click at [177, 120] on div at bounding box center [179, 117] width 7 height 6
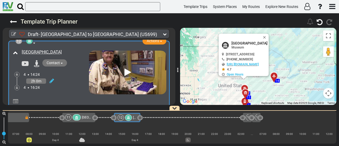
click at [83, 117] on span "[GEOGRAPHIC_DATA]" at bounding box center [97, 117] width 30 height 4
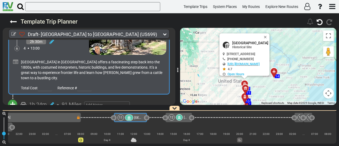
click at [15, 100] on button "+" at bounding box center [12, 104] width 9 height 9
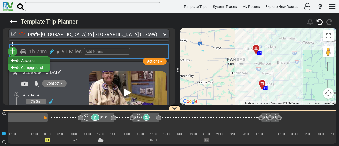
click at [32, 57] on li "Add Atraction" at bounding box center [29, 60] width 42 height 7
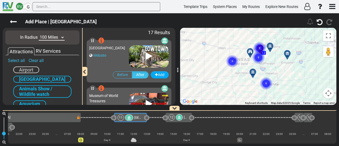
click at [57, 38] on select "10 Miles 50 Miles 100 Miles 250 Miles 500 Miles 1000 Miles" at bounding box center [52, 37] width 26 height 6
click at [39, 34] on select "10 Miles 50 Miles 100 Miles 250 Miles 500 Miles 1000 Miles" at bounding box center [52, 37] width 26 height 6
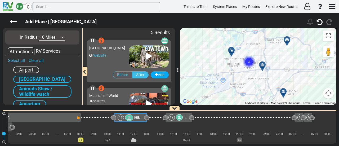
click at [331, 92] on button "Map camera controls" at bounding box center [328, 93] width 11 height 11
click at [315, 91] on button "Zoom out" at bounding box center [315, 93] width 11 height 11
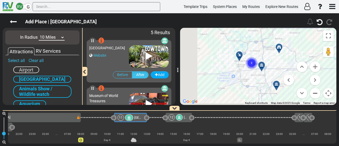
click at [315, 91] on button "Zoom out" at bounding box center [315, 93] width 11 height 11
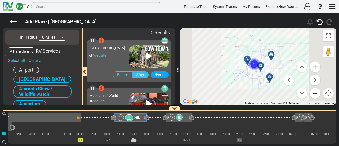
click at [315, 91] on button "Zoom out" at bounding box center [315, 93] width 11 height 11
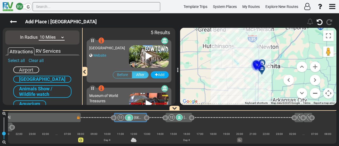
click at [315, 91] on button "Zoom out" at bounding box center [315, 93] width 11 height 11
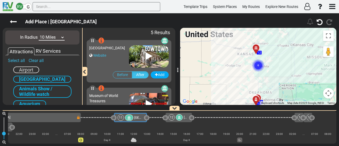
drag, startPoint x: 56, startPoint y: 37, endPoint x: 56, endPoint y: 40, distance: 3.4
click at [56, 37] on select "10 Miles 50 Miles 100 Miles 250 Miles 500 Miles 1000 Miles" at bounding box center [52, 37] width 26 height 6
select select "number:100"
click at [39, 34] on select "10 Miles 50 Miles 100 Miles 250 Miles 500 Miles 1000 Miles" at bounding box center [52, 37] width 26 height 6
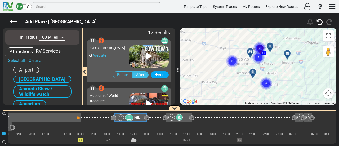
click at [271, 82] on circle "Cluster of 6 markers" at bounding box center [266, 83] width 12 height 12
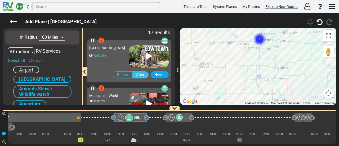
drag, startPoint x: 278, startPoint y: 94, endPoint x: 287, endPoint y: 11, distance: 83.2
click at [287, 11] on div "RV G Template Trips System Places My Routes Explore New Routes" at bounding box center [169, 73] width 339 height 146
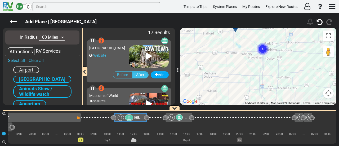
drag, startPoint x: 282, startPoint y: 97, endPoint x: 281, endPoint y: 101, distance: 4.3
click at [281, 101] on div "To activate drag with keyboard, press Alt + Enter. Once in keyboard drag state,…" at bounding box center [258, 66] width 156 height 77
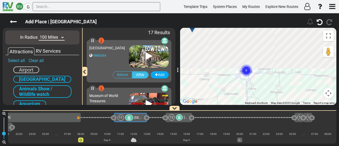
drag, startPoint x: 280, startPoint y: 48, endPoint x: 271, endPoint y: 92, distance: 44.5
click at [279, 96] on div "To activate drag with keyboard, press Alt + Enter. Once in keyboard drag state,…" at bounding box center [258, 66] width 156 height 77
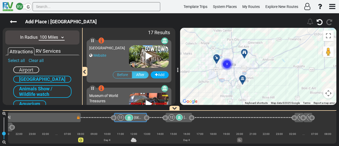
click at [244, 78] on div at bounding box center [244, 81] width 9 height 8
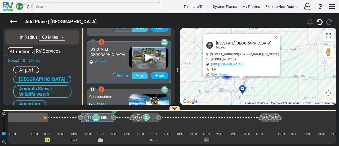
click at [280, 36] on button "Close" at bounding box center [277, 37] width 6 height 7
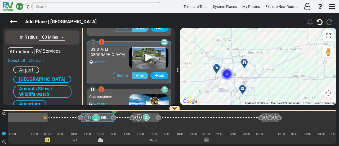
click at [245, 60] on icon at bounding box center [244, 62] width 4 height 4
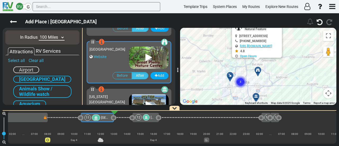
drag, startPoint x: 266, startPoint y: 78, endPoint x: 270, endPoint y: 73, distance: 6.0
click at [270, 73] on div "To activate drag with keyboard, press Alt + Enter. Once in keyboard drag state,…" at bounding box center [258, 66] width 156 height 77
click at [238, 80] on circle "Cluster of 3 markers" at bounding box center [240, 82] width 12 height 12
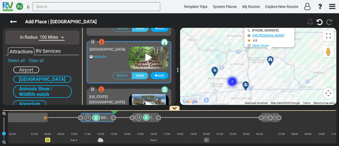
click at [247, 84] on div at bounding box center [247, 87] width 9 height 8
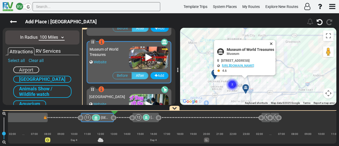
click at [272, 41] on button "Close" at bounding box center [272, 43] width 6 height 7
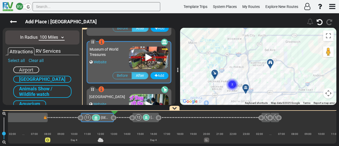
click at [216, 73] on div at bounding box center [216, 75] width 9 height 8
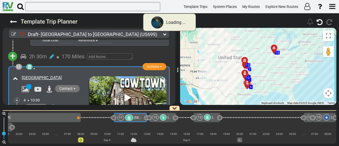
click at [163, 118] on icon at bounding box center [163, 117] width 3 height 3
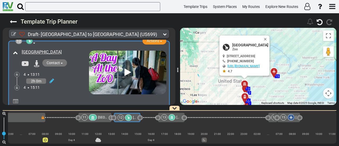
click at [236, 45] on span "[GEOGRAPHIC_DATA]" at bounding box center [250, 45] width 36 height 4
copy div "[GEOGRAPHIC_DATA]"
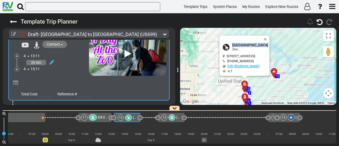
scroll to position [1241, 0]
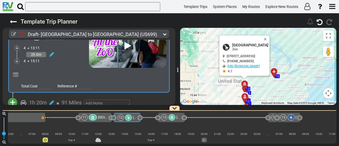
click at [15, 72] on icon at bounding box center [15, 74] width 5 height 5
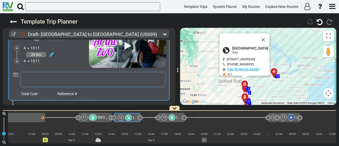
click at [32, 77] on textarea at bounding box center [93, 79] width 144 height 14
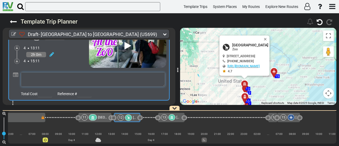
paste textarea "[GEOGRAPHIC_DATA] in [GEOGRAPHIC_DATA] is home to hundreds of species from arou…"
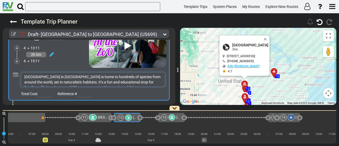
scroll to position [3, 0]
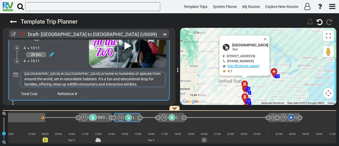
type textarea "[GEOGRAPHIC_DATA] in [GEOGRAPHIC_DATA] is home to hundreds of species from arou…"
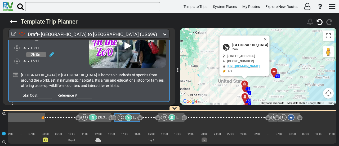
scroll to position [1188, 0]
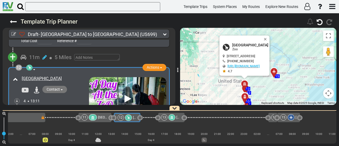
click at [171, 117] on icon at bounding box center [171, 117] width 3 height 3
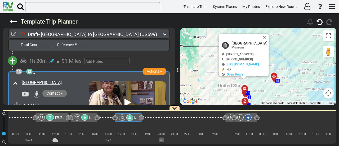
scroll to position [0, 768]
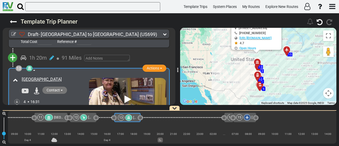
drag, startPoint x: 284, startPoint y: 69, endPoint x: 285, endPoint y: 64, distance: 4.4
click at [285, 64] on div "To activate drag with keyboard, press Alt + Enter. Once in keyboard drag state,…" at bounding box center [258, 66] width 156 height 77
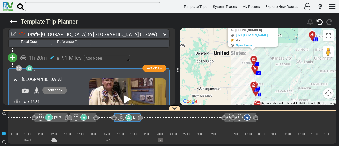
drag, startPoint x: 270, startPoint y: 89, endPoint x: 296, endPoint y: 91, distance: 26.6
click at [296, 91] on div "To activate drag with keyboard, press Alt + Enter. Once in keyboard drag state,…" at bounding box center [258, 66] width 156 height 77
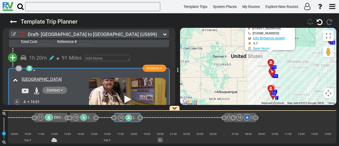
drag, startPoint x: 274, startPoint y: 74, endPoint x: 292, endPoint y: 77, distance: 18.8
click at [292, 77] on div "To activate drag with keyboard, press Alt + Enter. Once in keyboard drag state,…" at bounding box center [258, 66] width 156 height 77
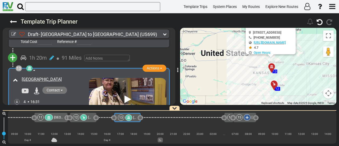
drag, startPoint x: 281, startPoint y: 77, endPoint x: 303, endPoint y: 91, distance: 26.1
click at [303, 91] on div "To activate drag with keyboard, press Alt + Enter. Once in keyboard drag state,…" at bounding box center [258, 66] width 156 height 77
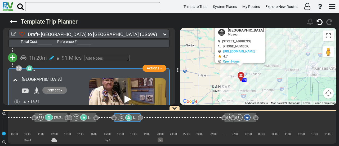
drag, startPoint x: 261, startPoint y: 64, endPoint x: 262, endPoint y: 97, distance: 33.6
click at [262, 99] on div "To activate drag with keyboard, press Alt + Enter. Once in keyboard drag state,…" at bounding box center [258, 66] width 156 height 77
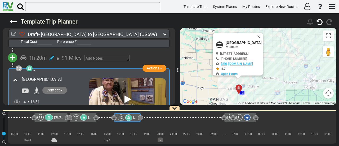
click at [263, 37] on button "Close" at bounding box center [260, 36] width 6 height 7
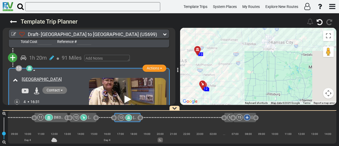
drag, startPoint x: 259, startPoint y: 42, endPoint x: 242, endPoint y: 14, distance: 32.6
click at [242, 14] on div "Template Trip Planner 246" at bounding box center [169, 79] width 339 height 133
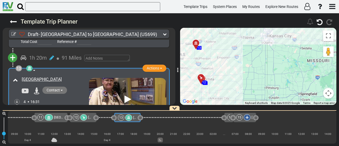
click at [129, 114] on div "13 Smoky Hill Museum" at bounding box center [127, 117] width 19 height 6
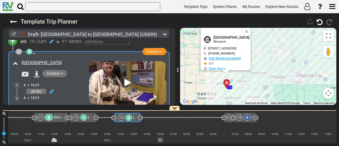
scroll to position [1326, 0]
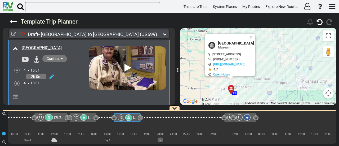
click at [132, 119] on div "13" at bounding box center [125, 117] width 15 height 6
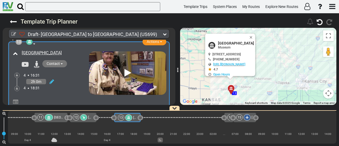
scroll to position [1374, 0]
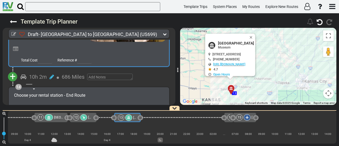
click at [12, 70] on span "+" at bounding box center [13, 76] width 6 height 12
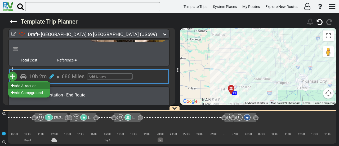
scroll to position [1374, 0]
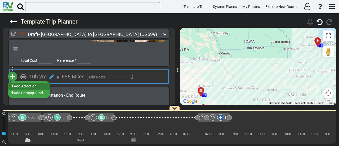
click at [29, 83] on li "Add Atraction" at bounding box center [29, 86] width 42 height 7
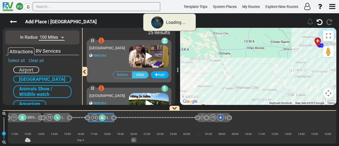
scroll to position [0, 768]
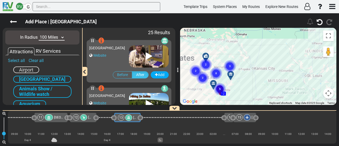
drag, startPoint x: 292, startPoint y: 78, endPoint x: 247, endPoint y: 86, distance: 45.7
click at [247, 86] on div "To activate drag with keyboard, press Alt + Enter. Once in keyboard drag state,…" at bounding box center [258, 66] width 156 height 77
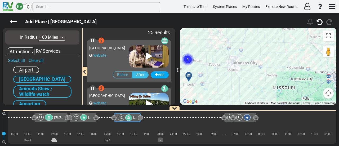
drag, startPoint x: 261, startPoint y: 83, endPoint x: 236, endPoint y: 95, distance: 28.1
click at [236, 95] on div "To activate drag with keyboard, press Alt + Enter. Once in keyboard drag state,…" at bounding box center [258, 66] width 156 height 77
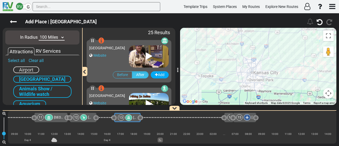
drag, startPoint x: 239, startPoint y: 65, endPoint x: 259, endPoint y: 107, distance: 46.7
click at [259, 107] on div "Draft- Dallas to Chicago (US699) 5 Days 1,230 Miles 246 951" at bounding box center [169, 79] width 339 height 133
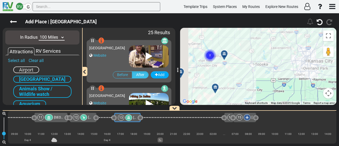
drag, startPoint x: 217, startPoint y: 94, endPoint x: 271, endPoint y: 81, distance: 54.8
click at [274, 82] on div "To activate drag with keyboard, press Alt + Enter. Once in keyboard drag state,…" at bounding box center [258, 66] width 156 height 77
click at [226, 53] on div at bounding box center [226, 56] width 9 height 8
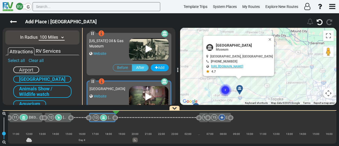
scroll to position [762, 0]
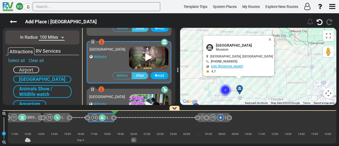
drag, startPoint x: 53, startPoint y: 36, endPoint x: 53, endPoint y: 40, distance: 4.0
click at [53, 36] on select "10 Miles 50 Miles 100 Miles 250 Miles 500 Miles 1000 Miles" at bounding box center [52, 37] width 26 height 6
select select "number:250"
click at [39, 34] on select "10 Miles 50 Miles 100 Miles 250 Miles 500 Miles 1000 Miles" at bounding box center [52, 37] width 26 height 6
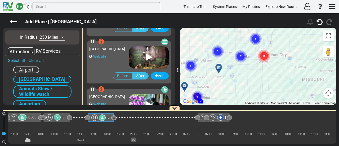
drag, startPoint x: 275, startPoint y: 57, endPoint x: 274, endPoint y: 91, distance: 33.6
click at [275, 92] on div "To activate drag with keyboard, press Alt + Enter. Once in keyboard drag state,…" at bounding box center [258, 66] width 156 height 77
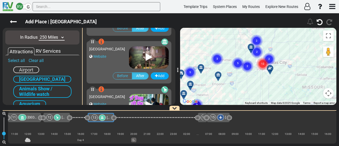
click at [264, 65] on text "12" at bounding box center [262, 63] width 3 height 3
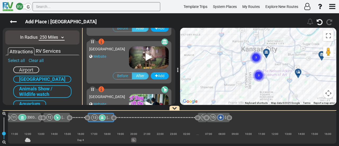
click at [256, 58] on text "3" at bounding box center [256, 56] width 2 height 3
click at [266, 53] on div at bounding box center [268, 54] width 9 height 8
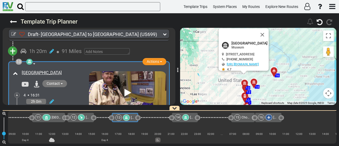
scroll to position [0, 768]
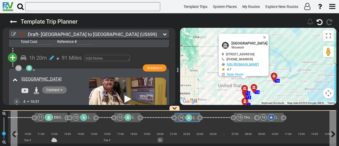
click at [189, 117] on icon at bounding box center [188, 117] width 3 height 3
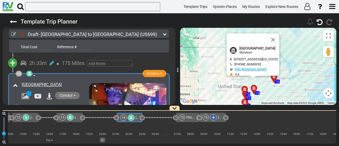
scroll to position [0, 828]
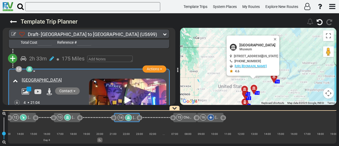
click at [69, 117] on div at bounding box center [67, 117] width 7 height 6
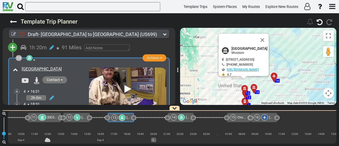
scroll to position [1295, 0]
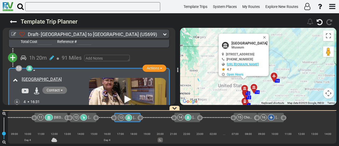
click at [29, 65] on div at bounding box center [29, 68] width 6 height 6
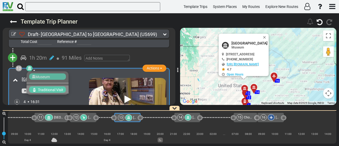
click at [57, 88] on span "Traditional Visit" at bounding box center [50, 90] width 25 height 4
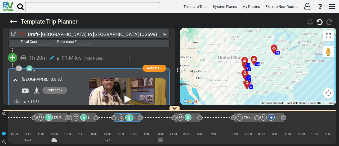
click at [86, 118] on div at bounding box center [83, 117] width 7 height 6
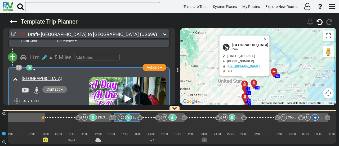
click at [96, 118] on div at bounding box center [93, 117] width 8 height 6
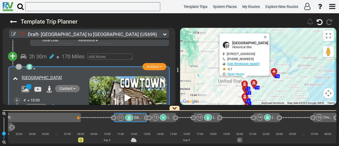
click at [167, 117] on div "12" at bounding box center [159, 117] width 15 height 6
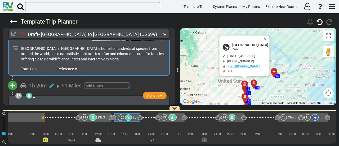
click at [13, 79] on span "+" at bounding box center [13, 85] width 6 height 12
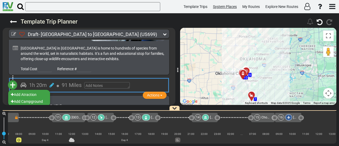
drag, startPoint x: 242, startPoint y: 82, endPoint x: 228, endPoint y: 3, distance: 80.2
click at [228, 3] on div "Template Trips System Places My Routes Explore New Routes ×" at bounding box center [169, 73] width 339 height 146
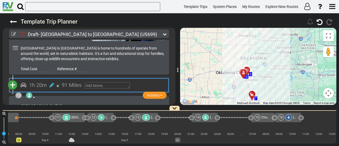
click at [15, 111] on div "60 1 Dallas/Fort Worth International Airport DFW" at bounding box center [169, 111] width 339 height 0
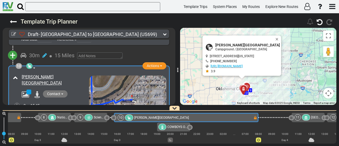
click at [61, 117] on span "National Cowboy & [GEOGRAPHIC_DATA]" at bounding box center [86, 117] width 59 height 4
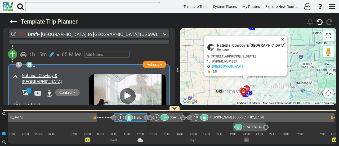
click at [291, 117] on div "10 Rockwell RV Park" at bounding box center [261, 117] width 137 height 6
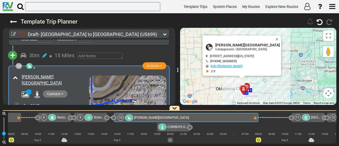
click at [307, 116] on icon at bounding box center [306, 118] width 5 height 4
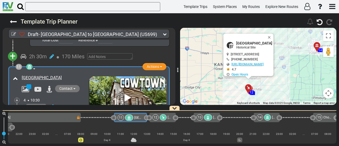
click at [168, 117] on div "12 Sedgwick County Zoo" at bounding box center [162, 117] width 20 height 6
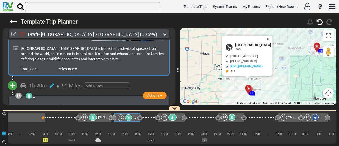
click at [14, 79] on span "+" at bounding box center [13, 85] width 6 height 12
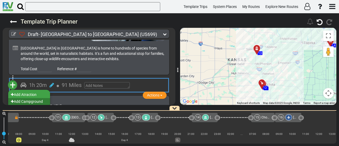
click at [39, 98] on li "Add Campground" at bounding box center [29, 101] width 42 height 7
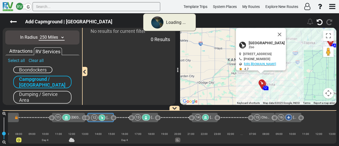
click at [56, 38] on select "10 Miles 50 Miles 100 Miles 250 Miles 500 Miles 1000 Miles" at bounding box center [52, 37] width 26 height 6
click at [56, 37] on select "10 Miles 50 Miles 100 Miles 250 Miles 500 Miles 1000 Miles" at bounding box center [52, 37] width 26 height 6
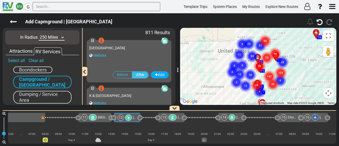
click at [56, 37] on select "10 Miles 50 Miles 100 Miles 250 Miles 500 Miles 1000 Miles" at bounding box center [52, 37] width 26 height 6
select select "number:10"
click at [39, 34] on select "10 Miles 50 Miles 100 Miles 250 Miles 500 Miles 1000 Miles" at bounding box center [52, 37] width 26 height 6
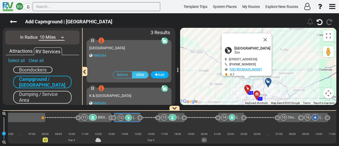
drag, startPoint x: 278, startPoint y: 39, endPoint x: 278, endPoint y: 45, distance: 5.3
click at [272, 39] on button "Close" at bounding box center [265, 39] width 13 height 13
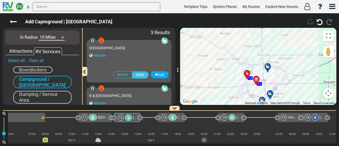
drag, startPoint x: 284, startPoint y: 66, endPoint x: 284, endPoint y: 51, distance: 15.9
click at [284, 51] on div "To activate drag with keyboard, press Alt + Enter. Once in keyboard drag state,…" at bounding box center [258, 66] width 156 height 77
click at [269, 65] on div at bounding box center [269, 68] width 9 height 8
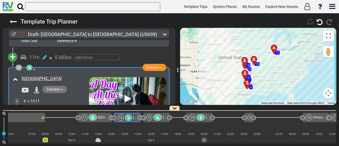
click at [160, 116] on div at bounding box center [158, 117] width 8 height 6
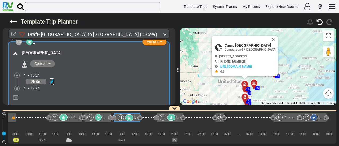
click at [53, 79] on icon at bounding box center [52, 81] width 5 height 5
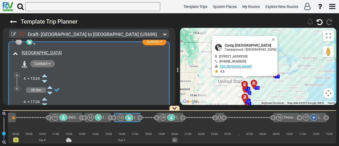
click at [46, 71] on icon at bounding box center [44, 75] width 5 height 8
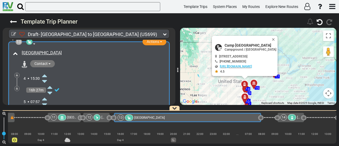
drag, startPoint x: 141, startPoint y: 117, endPoint x: 262, endPoint y: 124, distance: 121.0
click at [262, 124] on div "1 Dallas/Fort Worth International Airport DFW" at bounding box center [172, 127] width 328 height 33
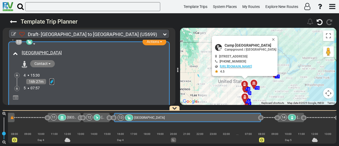
click at [53, 79] on icon at bounding box center [52, 81] width 5 height 5
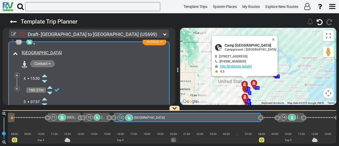
click at [44, 95] on icon at bounding box center [44, 99] width 5 height 8
click at [17, 87] on icon at bounding box center [17, 88] width 2 height 3
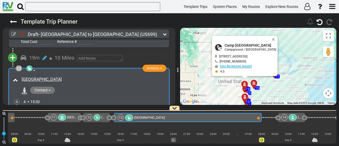
click at [215, 122] on div "13 [GEOGRAPHIC_DATA]" at bounding box center [188, 117] width 148 height 9
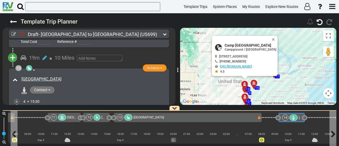
click at [293, 118] on icon at bounding box center [293, 118] width 5 height 4
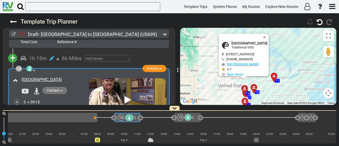
click at [87, 117] on div "13 [GEOGRAPHIC_DATA]" at bounding box center [23, 117] width 140 height 6
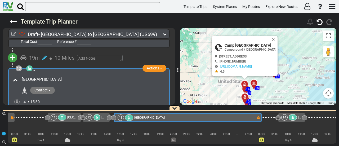
click at [236, 45] on span "Camp [GEOGRAPHIC_DATA]" at bounding box center [251, 45] width 52 height 4
copy div "Camp [GEOGRAPHIC_DATA]"
click at [64, 77] on div "[GEOGRAPHIC_DATA]" at bounding box center [93, 80] width 143 height 6
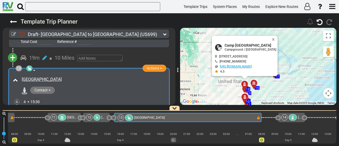
click at [64, 77] on div "[GEOGRAPHIC_DATA]" at bounding box center [93, 80] width 143 height 6
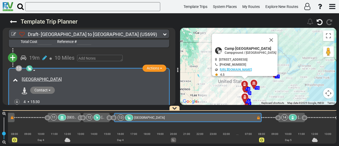
click at [64, 77] on div "[GEOGRAPHIC_DATA]" at bounding box center [93, 80] width 143 height 6
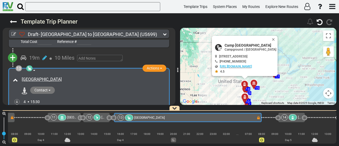
copy div "[GEOGRAPHIC_DATA]"
click at [242, 46] on span "Camp [GEOGRAPHIC_DATA]" at bounding box center [251, 45] width 52 height 4
copy div "Camp [GEOGRAPHIC_DATA]"
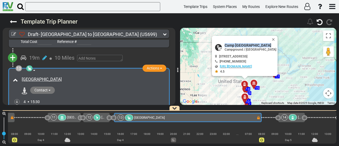
click at [295, 118] on div at bounding box center [293, 117] width 8 height 6
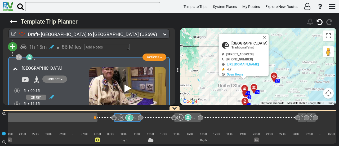
scroll to position [1414, 0]
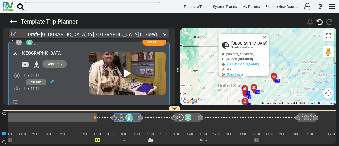
click at [231, 44] on span "[GEOGRAPHIC_DATA]" at bounding box center [249, 43] width 36 height 4
copy div "[GEOGRAPHIC_DATA]"
click at [127, 119] on icon at bounding box center [129, 118] width 5 height 4
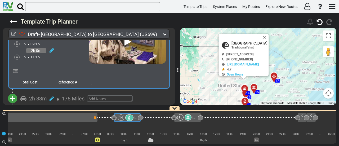
scroll to position [1441, 0]
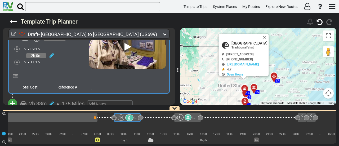
click at [17, 73] on icon at bounding box center [15, 75] width 5 height 5
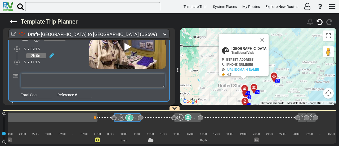
click at [30, 73] on textarea at bounding box center [93, 80] width 144 height 14
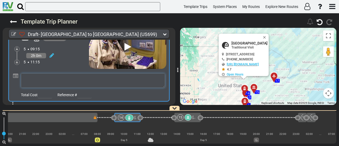
paste textarea "[GEOGRAPHIC_DATA] in [GEOGRAPHIC_DATA] offers a fascinating look at the history…"
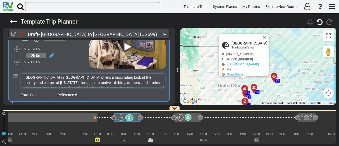
scroll to position [0, 0]
type textarea "[GEOGRAPHIC_DATA] in [GEOGRAPHIC_DATA] offers a fascinating look at the history…"
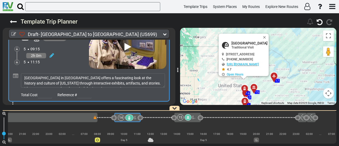
click at [175, 41] on div "Draft- Dallas to Chicago (US699) 5 Days 1,237 Miles 206 774" at bounding box center [169, 79] width 339 height 133
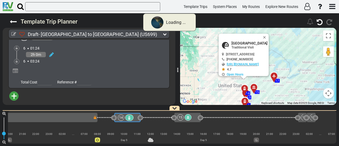
scroll to position [1197, 0]
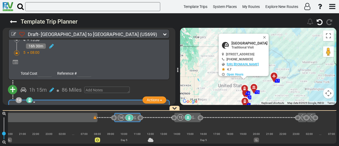
click at [123, 118] on div "14" at bounding box center [121, 117] width 6 height 6
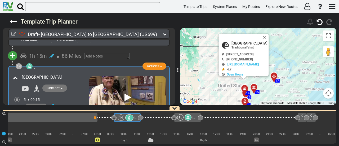
scroll to position [1417, 0]
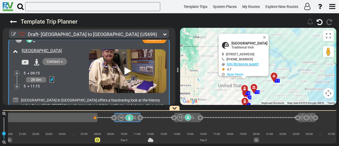
click at [52, 77] on icon at bounding box center [52, 79] width 5 height 5
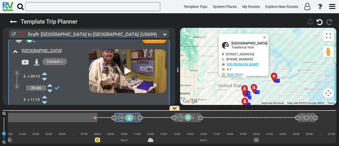
click at [45, 92] on icon at bounding box center [44, 96] width 5 height 8
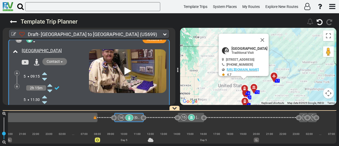
click at [45, 92] on icon at bounding box center [44, 96] width 5 height 8
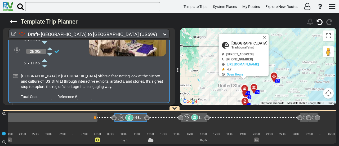
scroll to position [1470, 0]
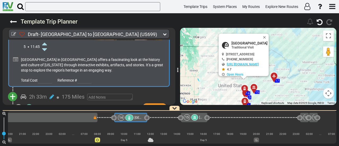
click at [15, 91] on span "+" at bounding box center [13, 97] width 6 height 12
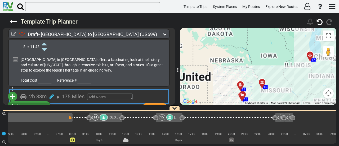
scroll to position [0, 952]
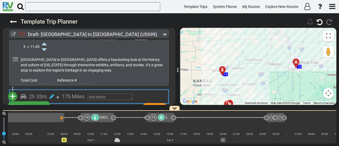
click at [99, 116] on div at bounding box center [95, 117] width 8 height 6
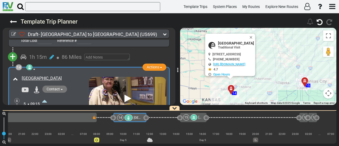
scroll to position [0, 919]
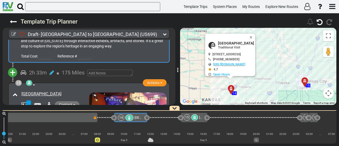
click at [12, 66] on span "+" at bounding box center [13, 72] width 6 height 12
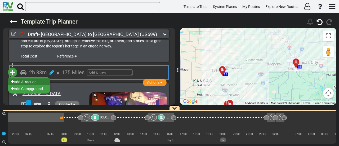
click at [27, 78] on li "Add Atraction" at bounding box center [29, 81] width 42 height 7
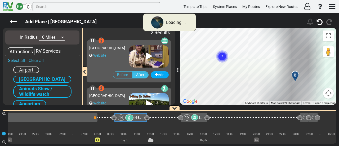
scroll to position [0, 919]
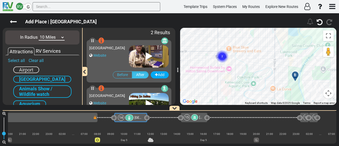
click at [296, 73] on icon at bounding box center [295, 75] width 4 height 4
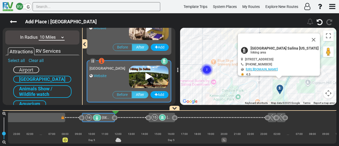
scroll to position [0, 952]
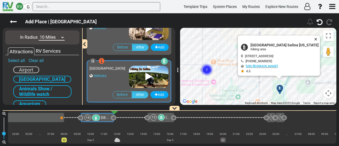
click at [314, 37] on button "Close" at bounding box center [317, 38] width 6 height 7
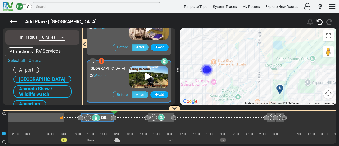
click at [328, 94] on button "Map camera controls" at bounding box center [328, 93] width 11 height 11
click at [317, 97] on button "Zoom out" at bounding box center [315, 93] width 11 height 11
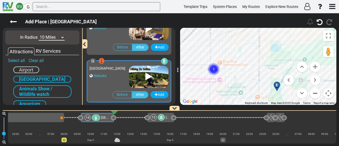
click at [317, 97] on button "Zoom out" at bounding box center [315, 93] width 11 height 11
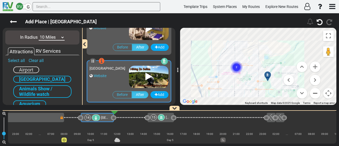
click at [317, 96] on button "Zoom out" at bounding box center [315, 93] width 11 height 11
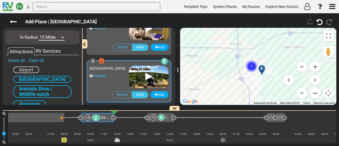
click at [317, 96] on button "Zoom out" at bounding box center [315, 93] width 11 height 11
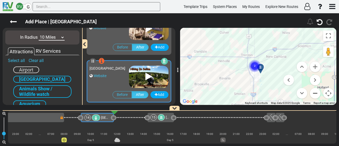
click at [317, 96] on button "Zoom out" at bounding box center [315, 93] width 11 height 11
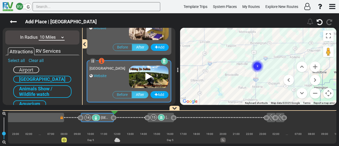
click at [57, 38] on select "10 Miles 50 Miles 100 Miles 250 Miles 500 Miles 1000 Miles" at bounding box center [52, 37] width 26 height 6
click at [39, 34] on select "10 Miles 50 Miles 100 Miles 250 Miles 500 Miles 1000 Miles" at bounding box center [52, 37] width 26 height 6
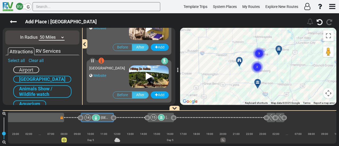
click at [279, 51] on div at bounding box center [280, 51] width 9 height 8
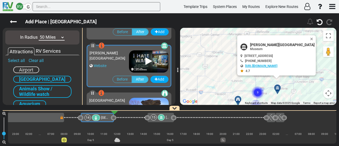
scroll to position [190, 0]
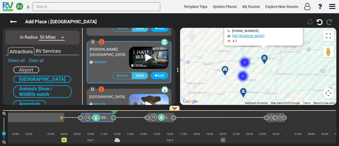
click at [208, 49] on div "To activate drag with keyboard, press Alt + Enter. Once in keyboard drag state,…" at bounding box center [258, 66] width 156 height 77
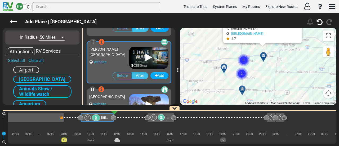
click at [222, 67] on div at bounding box center [224, 67] width 7 height 4
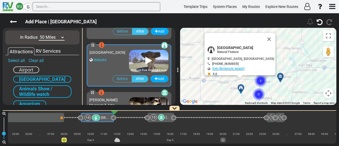
scroll to position [237, 0]
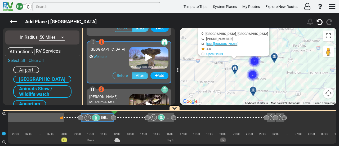
click at [239, 57] on div "To activate drag with keyboard, press Alt + Enter. Once in keyboard drag state,…" at bounding box center [258, 66] width 156 height 77
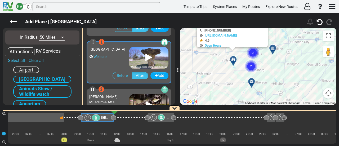
click at [249, 81] on div at bounding box center [251, 81] width 7 height 4
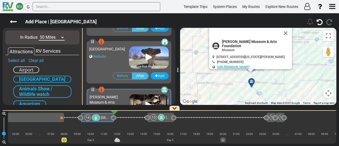
scroll to position [266, 0]
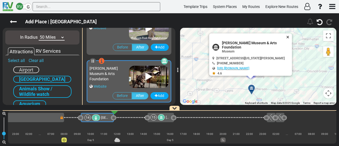
click at [286, 38] on button "Close" at bounding box center [289, 36] width 6 height 7
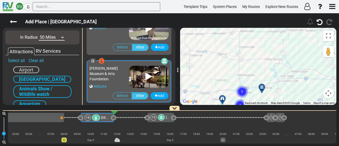
click at [248, 68] on div "To navigate, press the arrow keys. To activate drag with keyboard, press Alt + …" at bounding box center [258, 66] width 156 height 77
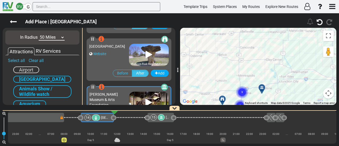
scroll to position [239, 0]
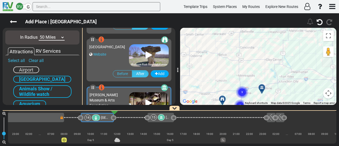
click at [48, 35] on select "10 Miles 50 Miles 100 Miles 250 Miles 500 Miles 1000 Miles" at bounding box center [52, 37] width 26 height 6
select select "number:100"
click at [39, 34] on select "10 Miles 50 Miles 100 Miles 250 Miles 500 Miles 1000 Miles" at bounding box center [52, 37] width 26 height 6
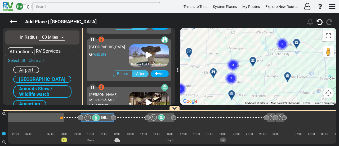
click at [296, 42] on icon at bounding box center [296, 42] width 4 height 4
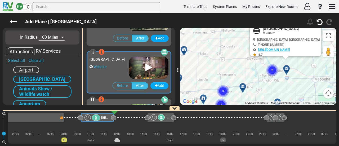
scroll to position [762, 0]
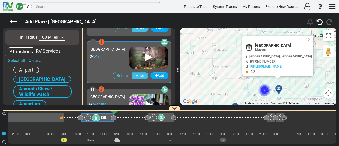
click at [265, 89] on text "2" at bounding box center [265, 89] width 2 height 3
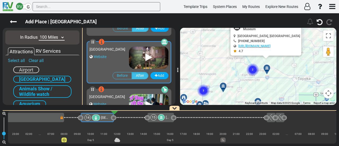
click at [244, 64] on div "To activate drag with keyboard, press Alt + Enter. Once in keyboard drag state,…" at bounding box center [258, 66] width 156 height 77
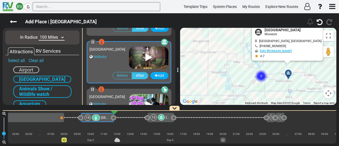
drag, startPoint x: 240, startPoint y: 33, endPoint x: 240, endPoint y: 44, distance: 11.1
click at [234, 25] on div "Add Place | Smoky Hill Museum" at bounding box center [169, 79] width 339 height 133
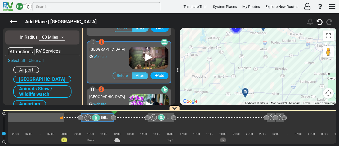
click at [245, 91] on icon at bounding box center [245, 92] width 5 height 4
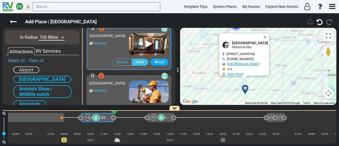
scroll to position [476, 0]
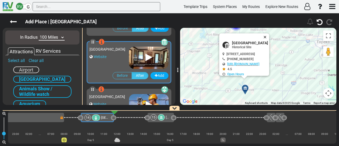
click at [269, 38] on button "Close" at bounding box center [266, 36] width 6 height 7
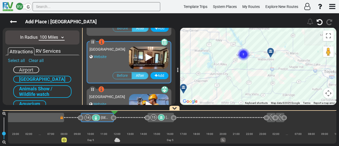
drag, startPoint x: 261, startPoint y: 95, endPoint x: 263, endPoint y: 106, distance: 11.8
click at [264, 107] on div "Draft- Dallas to Chicago (US699) 5 Days 1,237 Miles 206 774" at bounding box center [169, 79] width 339 height 133
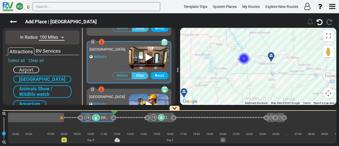
click at [244, 57] on text "2" at bounding box center [244, 57] width 2 height 3
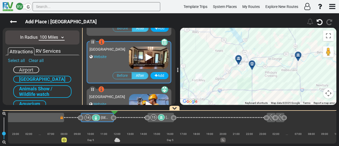
click at [252, 64] on div at bounding box center [253, 66] width 9 height 8
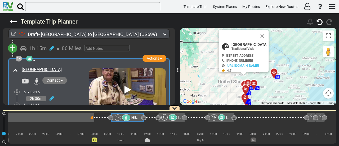
scroll to position [0, 919]
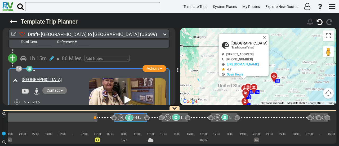
click at [169, 118] on div "15" at bounding box center [167, 117] width 6 height 6
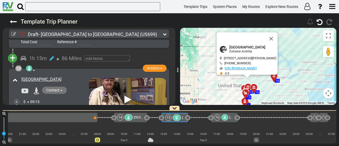
scroll to position [1412, 0]
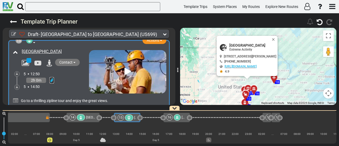
click at [51, 78] on icon at bounding box center [52, 80] width 5 height 5
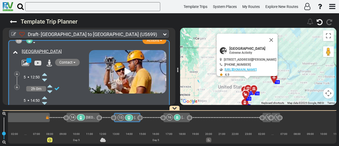
click at [44, 70] on icon at bounding box center [44, 74] width 5 height 8
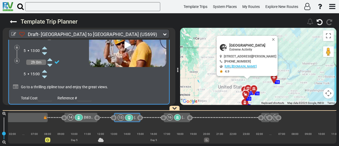
click at [44, 67] on icon at bounding box center [44, 71] width 5 height 8
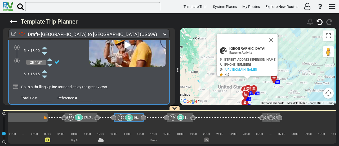
click at [44, 67] on icon at bounding box center [44, 71] width 5 height 8
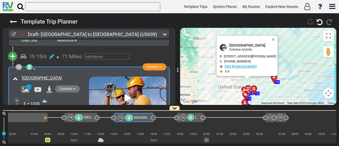
click at [85, 115] on span "[GEOGRAPHIC_DATA]" at bounding box center [99, 117] width 30 height 4
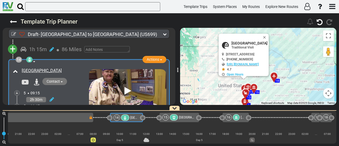
scroll to position [0, 919]
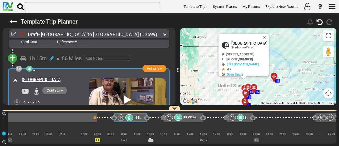
click at [177, 118] on icon at bounding box center [178, 118] width 5 height 4
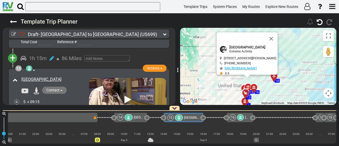
scroll to position [1416, 0]
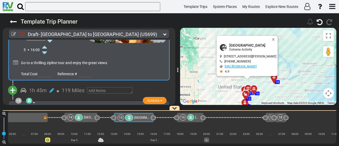
click at [12, 84] on span "+" at bounding box center [13, 90] width 6 height 12
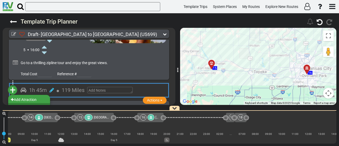
click at [38, 103] on li "Add Campground" at bounding box center [29, 106] width 42 height 7
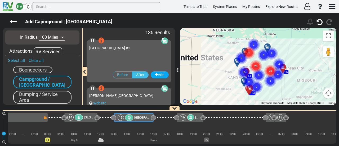
click at [51, 38] on select "10 Miles 50 Miles 100 Miles 250 Miles 500 Miles 1000 Miles" at bounding box center [52, 37] width 26 height 6
select select "number:10"
click at [39, 34] on select "10 Miles 50 Miles 100 Miles 250 Miles 500 Miles 1000 Miles" at bounding box center [52, 37] width 26 height 6
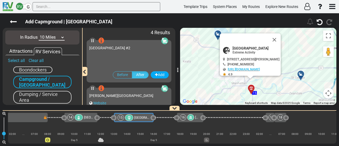
click at [281, 37] on button "Close" at bounding box center [274, 39] width 13 height 13
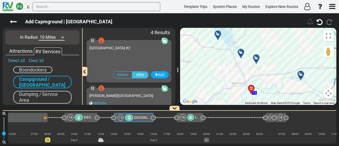
click at [302, 76] on div at bounding box center [302, 76] width 9 height 8
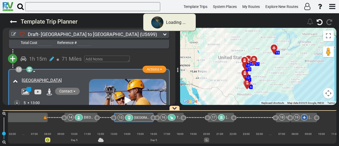
click at [163, 117] on div "16" at bounding box center [163, 117] width 6 height 6
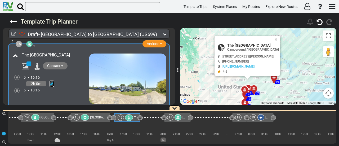
click at [51, 81] on icon at bounding box center [52, 83] width 5 height 5
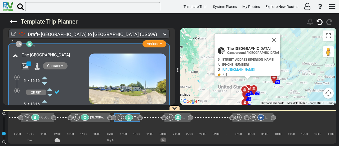
click at [45, 73] on icon at bounding box center [44, 77] width 5 height 8
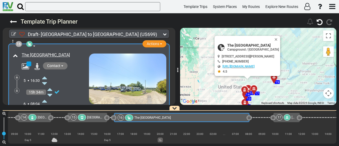
drag, startPoint x: 141, startPoint y: 118, endPoint x: 251, endPoint y: 121, distance: 109.1
click at [50, 81] on icon at bounding box center [52, 83] width 5 height 5
click at [44, 102] on icon at bounding box center [44, 106] width 5 height 8
click at [17, 89] on icon at bounding box center [17, 90] width 2 height 3
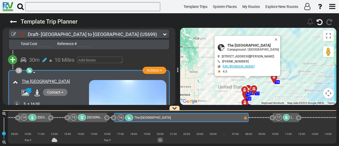
click at [62, 79] on div "The [GEOGRAPHIC_DATA]" at bounding box center [55, 82] width 66 height 6
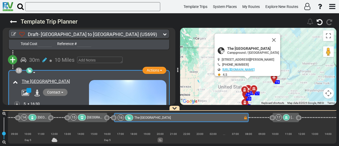
click at [62, 79] on div "The [GEOGRAPHIC_DATA]" at bounding box center [55, 82] width 66 height 6
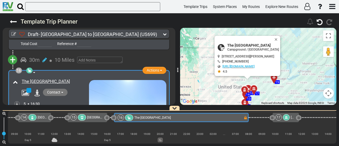
copy div "The [GEOGRAPHIC_DATA]"
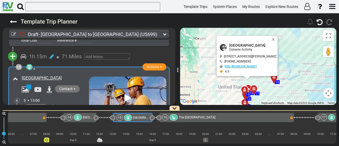
scroll to position [0, 969]
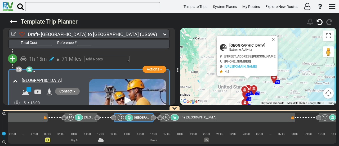
click at [74, 78] on div "[GEOGRAPHIC_DATA]" at bounding box center [55, 81] width 66 height 6
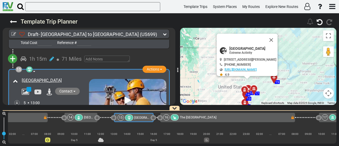
click at [74, 78] on div "[GEOGRAPHIC_DATA]" at bounding box center [55, 81] width 66 height 6
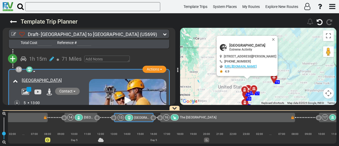
copy div "[GEOGRAPHIC_DATA]"
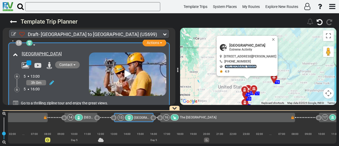
scroll to position [1548, 0]
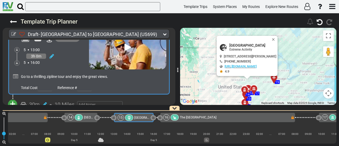
click at [15, 74] on icon at bounding box center [15, 76] width 5 height 5
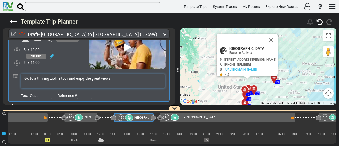
click at [34, 74] on textarea "Go to a thrilling zipline tour and enjoy the great views." at bounding box center [93, 81] width 144 height 14
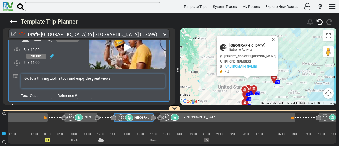
click at [34, 74] on textarea "Go to a thrilling zipline tour and enjoy the great views." at bounding box center [93, 81] width 144 height 14
paste textarea "[GEOGRAPHIC_DATA] in [GEOGRAPHIC_DATA], [US_STATE], is an outdoor thrill-seeker…"
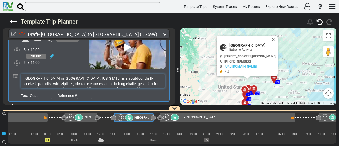
scroll to position [3, 0]
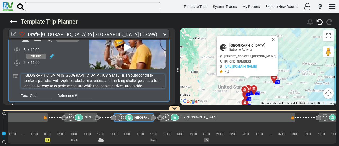
type textarea "[GEOGRAPHIC_DATA] in [GEOGRAPHIC_DATA], [US_STATE], is an outdoor thrill-seeker…"
click at [190, 118] on div "16 The [GEOGRAPHIC_DATA]" at bounding box center [226, 117] width 127 height 6
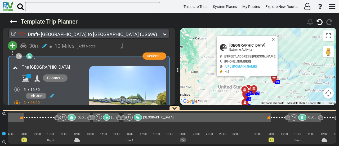
scroll to position [0, 734]
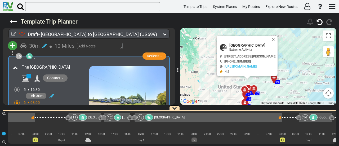
click at [121, 116] on div at bounding box center [117, 117] width 7 height 6
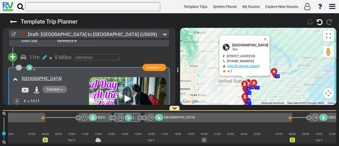
scroll to position [1214, 0]
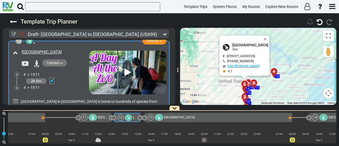
click at [51, 78] on icon at bounding box center [52, 80] width 5 height 5
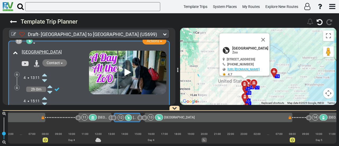
click at [46, 70] on icon at bounding box center [44, 74] width 5 height 8
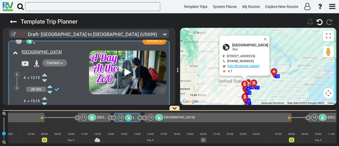
click at [45, 94] on icon at bounding box center [44, 98] width 5 height 8
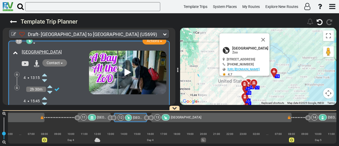
click at [45, 94] on icon at bounding box center [44, 98] width 5 height 8
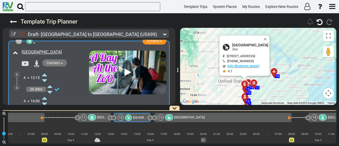
click at [45, 94] on icon at bounding box center [44, 98] width 5 height 8
click at [250, 45] on span "[GEOGRAPHIC_DATA]" at bounding box center [250, 45] width 36 height 4
copy div "[GEOGRAPHIC_DATA]"
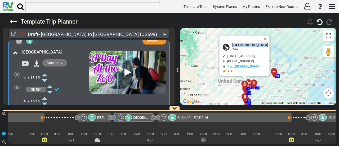
click at [225, 117] on div "13 [GEOGRAPHIC_DATA]" at bounding box center [224, 117] width 126 height 6
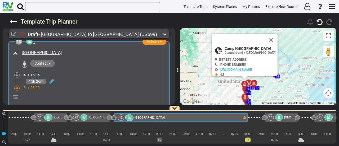
scroll to position [0, 769]
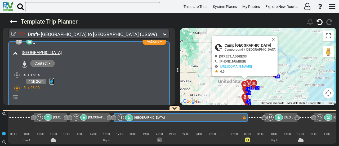
click at [51, 79] on icon at bounding box center [52, 81] width 5 height 5
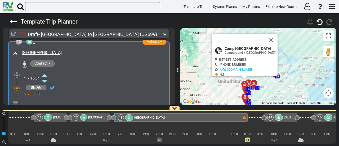
click at [46, 71] on icon at bounding box center [44, 75] width 5 height 8
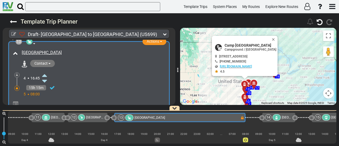
scroll to position [0, 771]
click at [280, 118] on div at bounding box center [276, 117] width 8 height 6
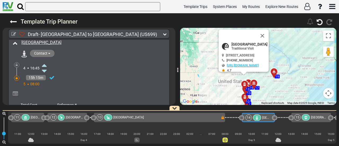
scroll to position [0, 0]
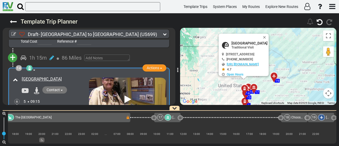
click at [111, 116] on div "16 The [GEOGRAPHIC_DATA]" at bounding box center [61, 117] width 127 height 6
